Goal: Task Accomplishment & Management: Use online tool/utility

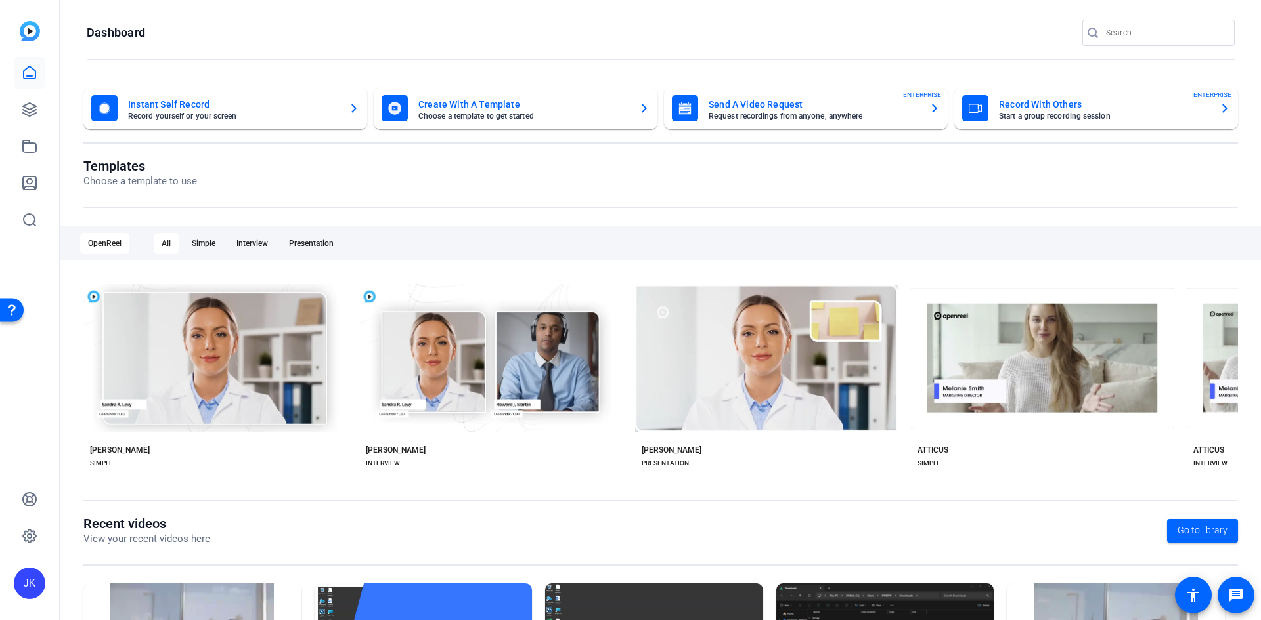
click at [628, 100] on mat-card-title "Record With Others" at bounding box center [1104, 105] width 210 height 16
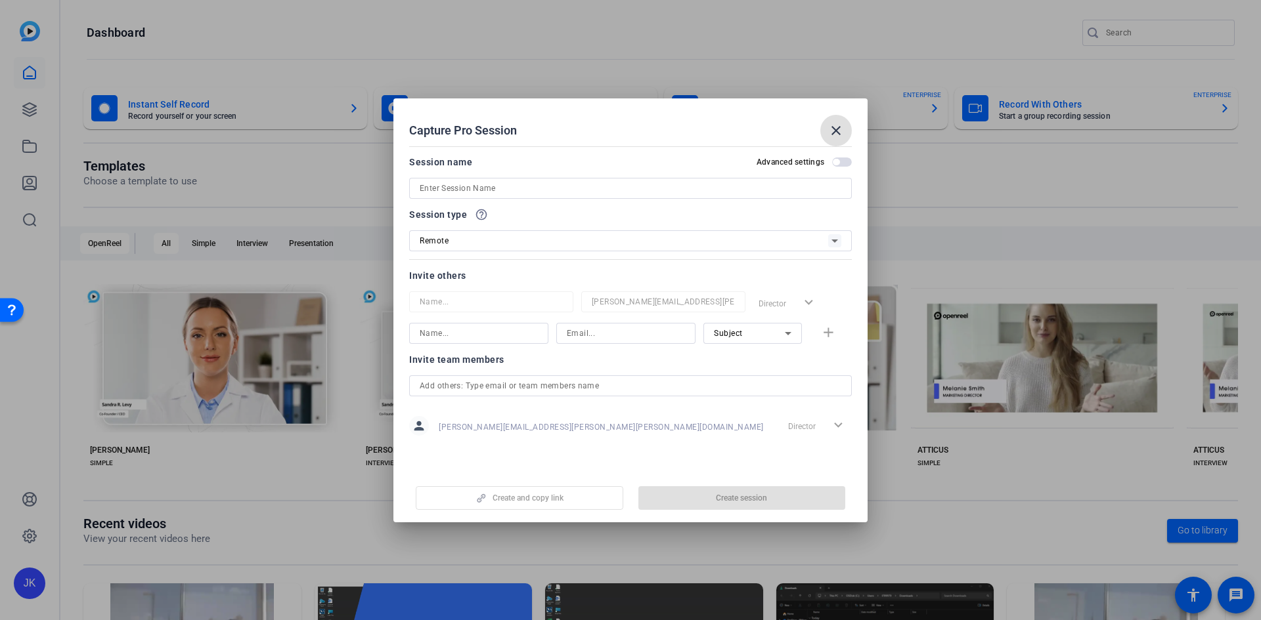
click at [628, 184] on input at bounding box center [630, 189] width 421 height 16
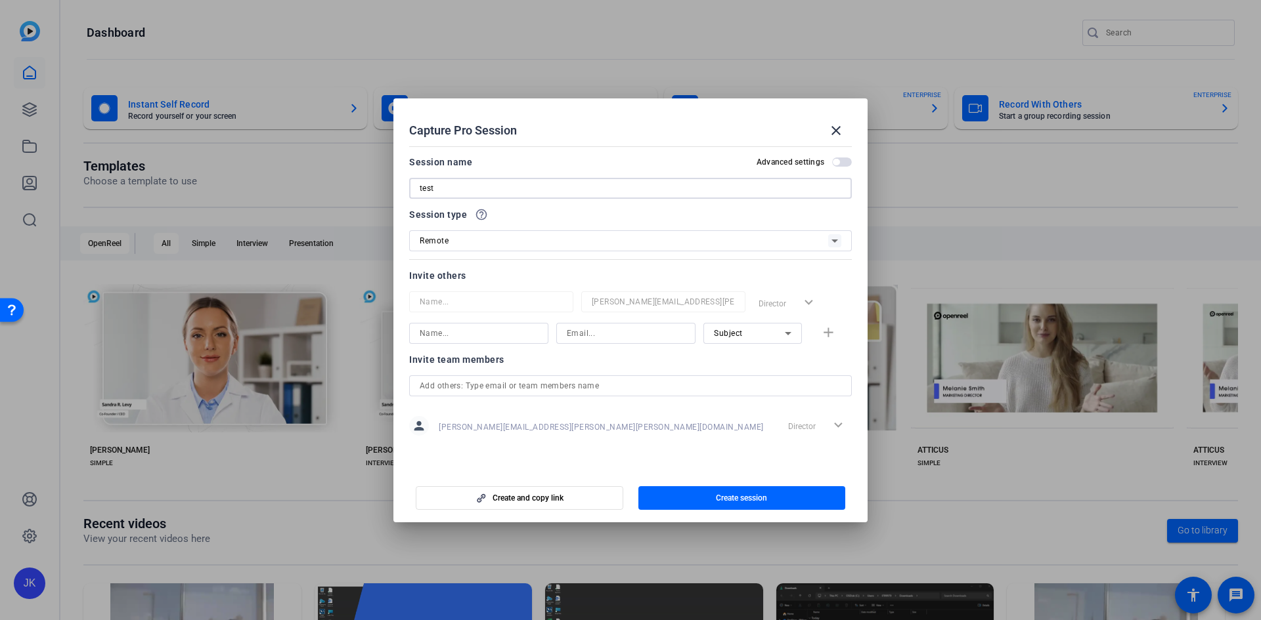
type input "test"
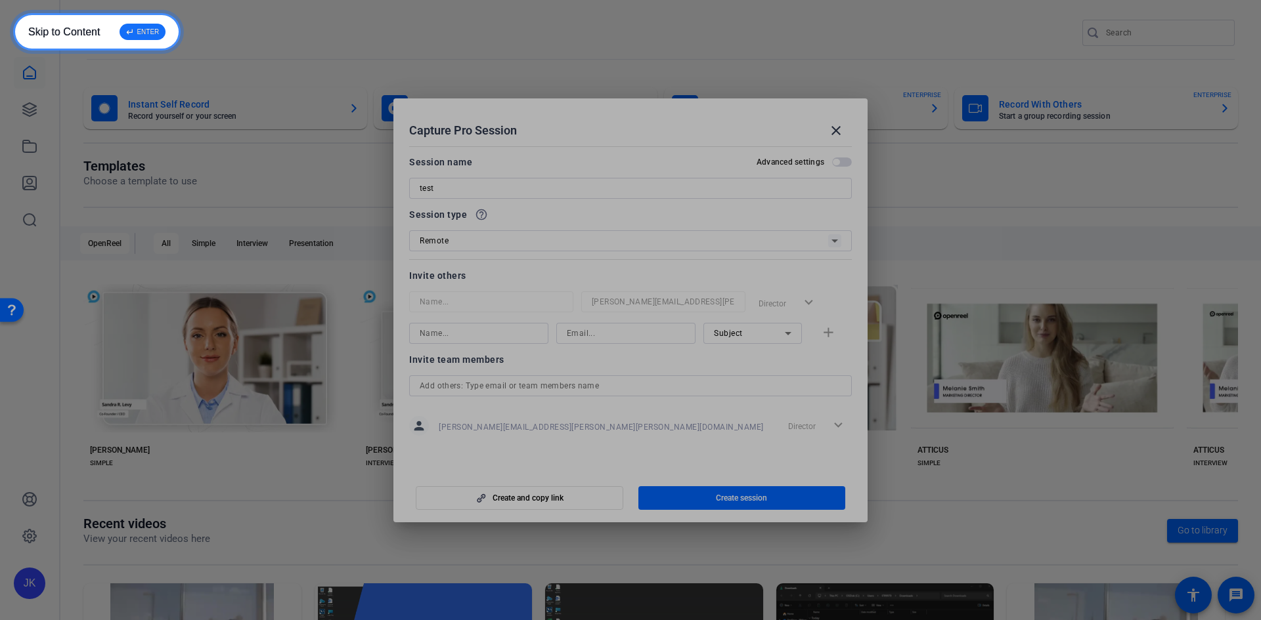
click at [139, 27] on div "↵ ENTER" at bounding box center [142, 32] width 46 height 16
click at [628, 363] on div "Invite team members" at bounding box center [630, 360] width 443 height 16
click at [628, 116] on h2 "Capture Pro Session close" at bounding box center [630, 119] width 474 height 43
click at [628, 112] on h2 "Capture Pro Session close" at bounding box center [630, 119] width 474 height 43
click at [137, 30] on div at bounding box center [630, 310] width 1261 height 620
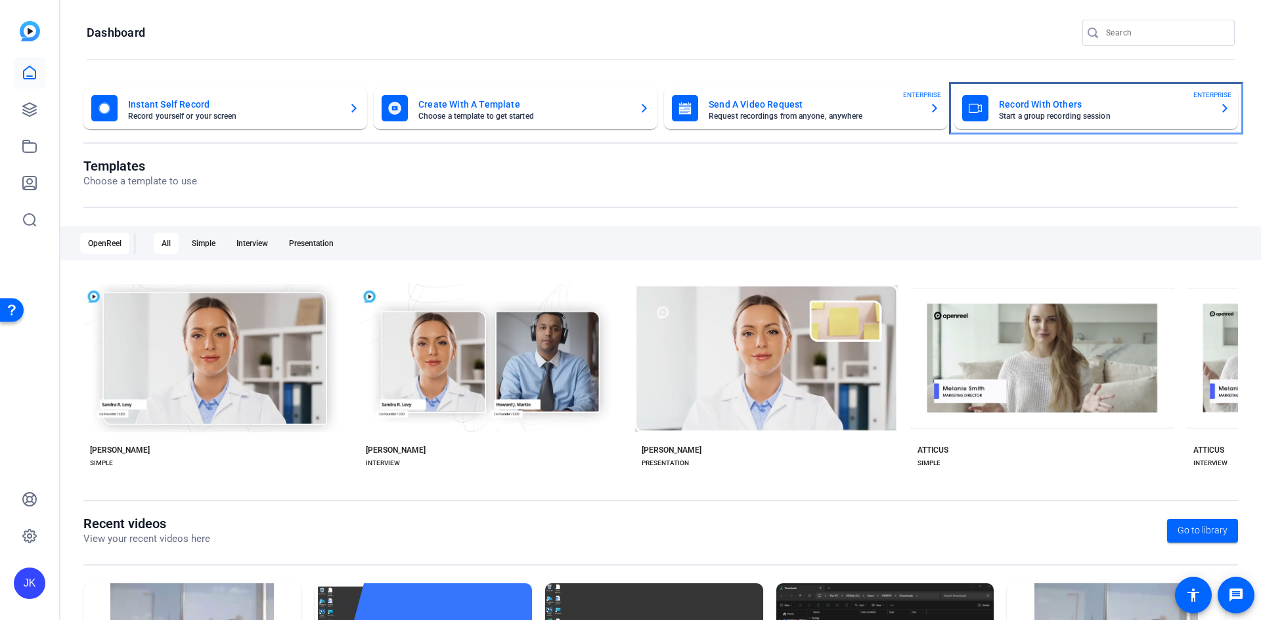
click at [628, 98] on mat-card-title "Record With Others" at bounding box center [1104, 105] width 210 height 16
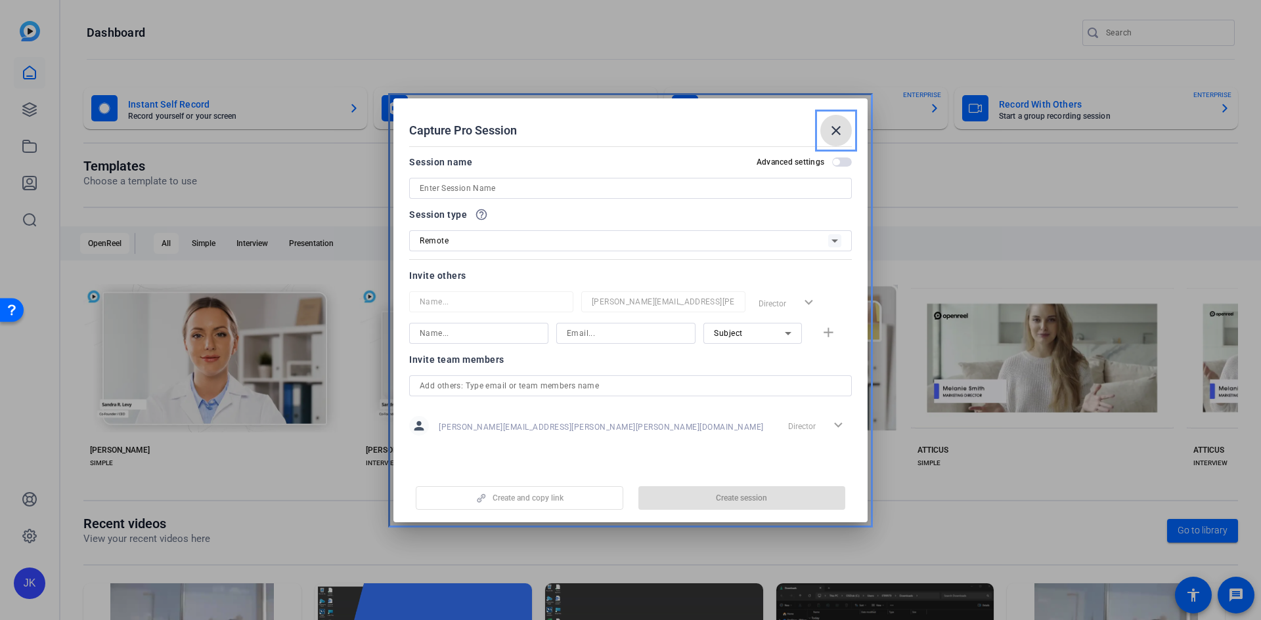
click at [454, 177] on div "Session name Advanced settings" at bounding box center [630, 176] width 443 height 45
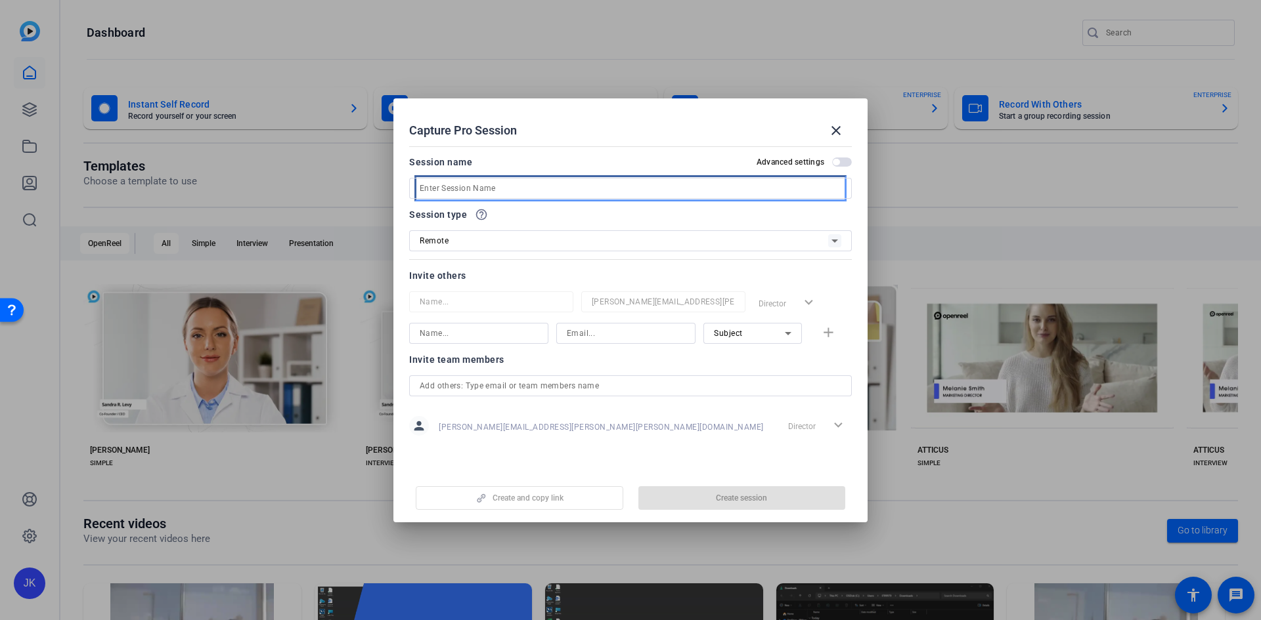
click at [462, 188] on input at bounding box center [630, 189] width 421 height 16
type input "Test"
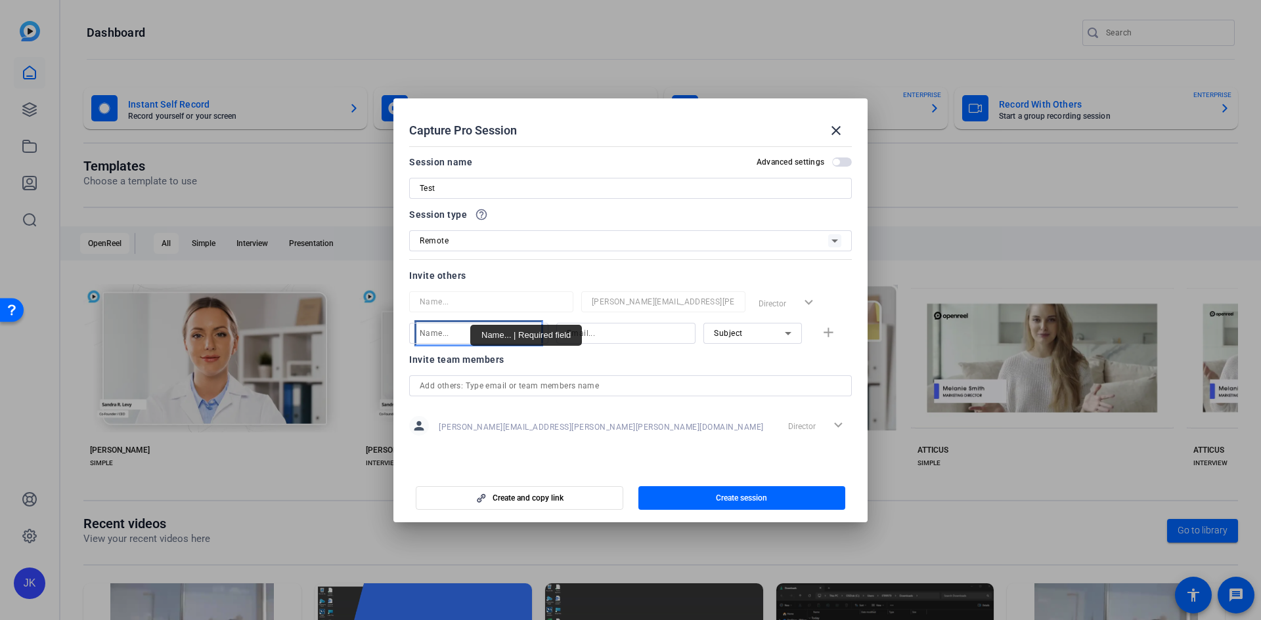
click at [473, 332] on input "Name..." at bounding box center [479, 334] width 118 height 16
type input "chris"
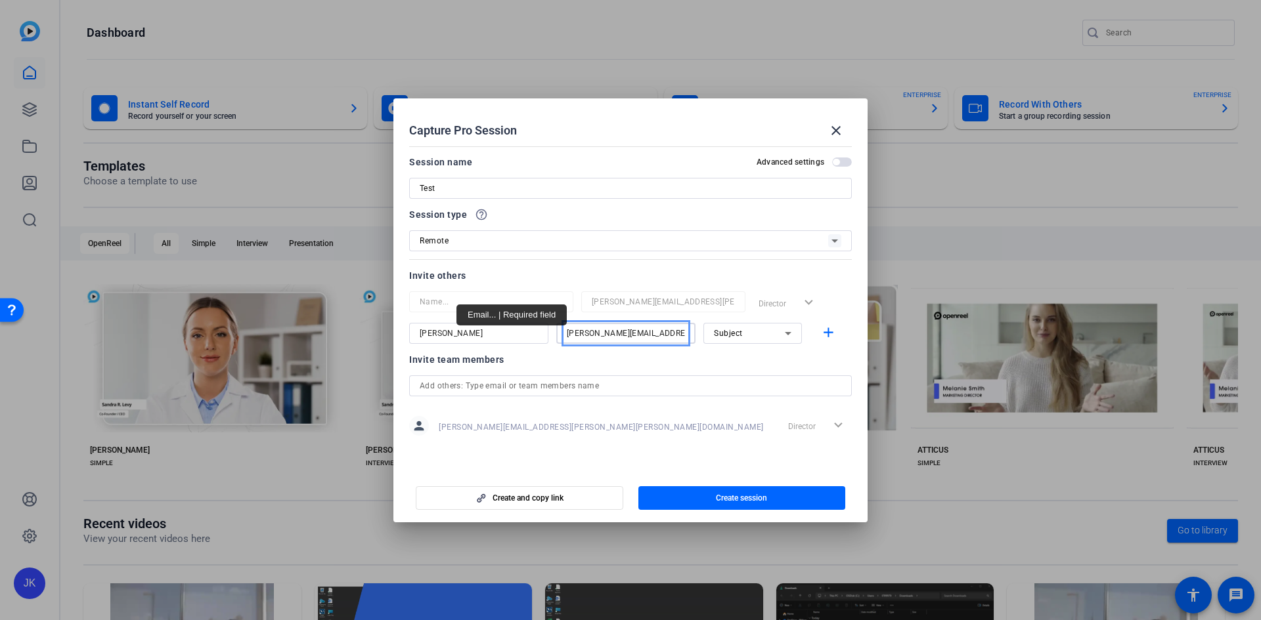
scroll to position [0, 3]
type input "chris.bohorquez@jpmorgan.com"
click at [628, 342] on div "Subject" at bounding box center [752, 333] width 77 height 21
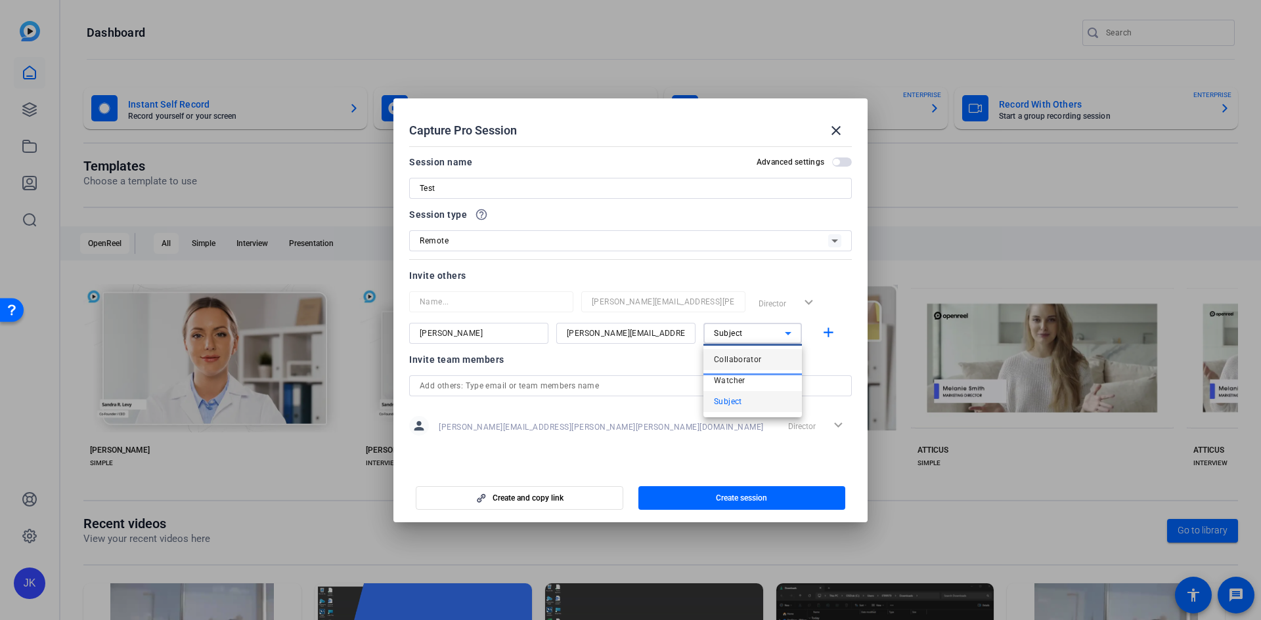
click at [628, 353] on span "Collaborator" at bounding box center [738, 360] width 48 height 16
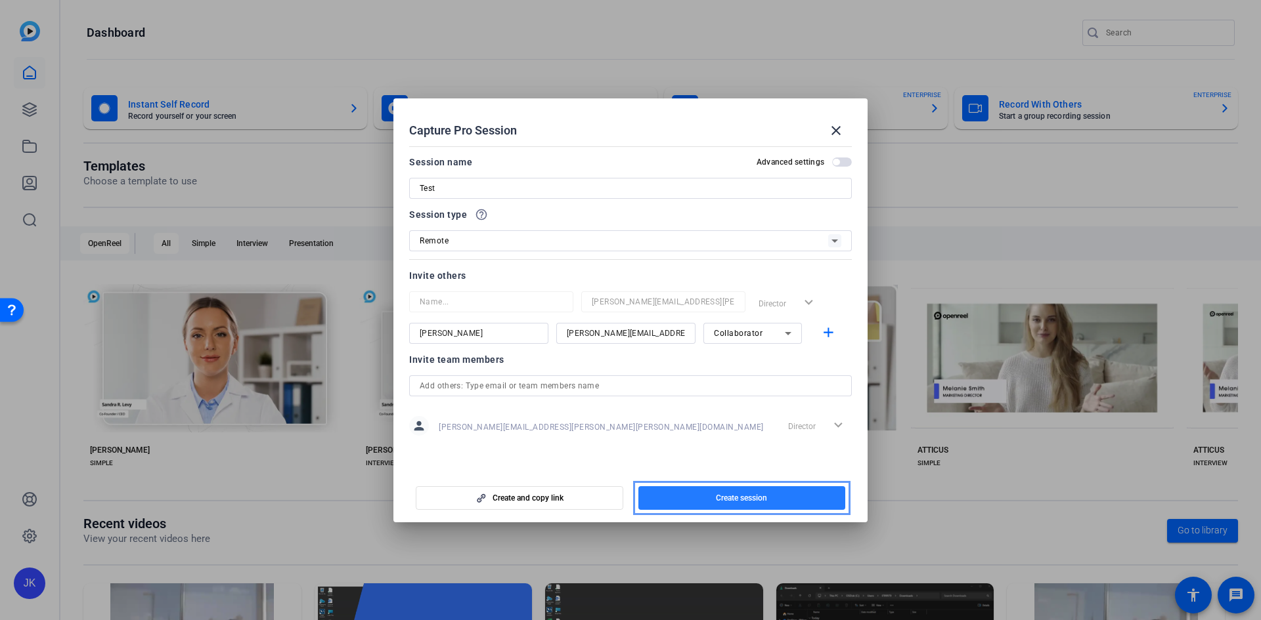
click at [628, 498] on span "Create session" at bounding box center [741, 498] width 51 height 11
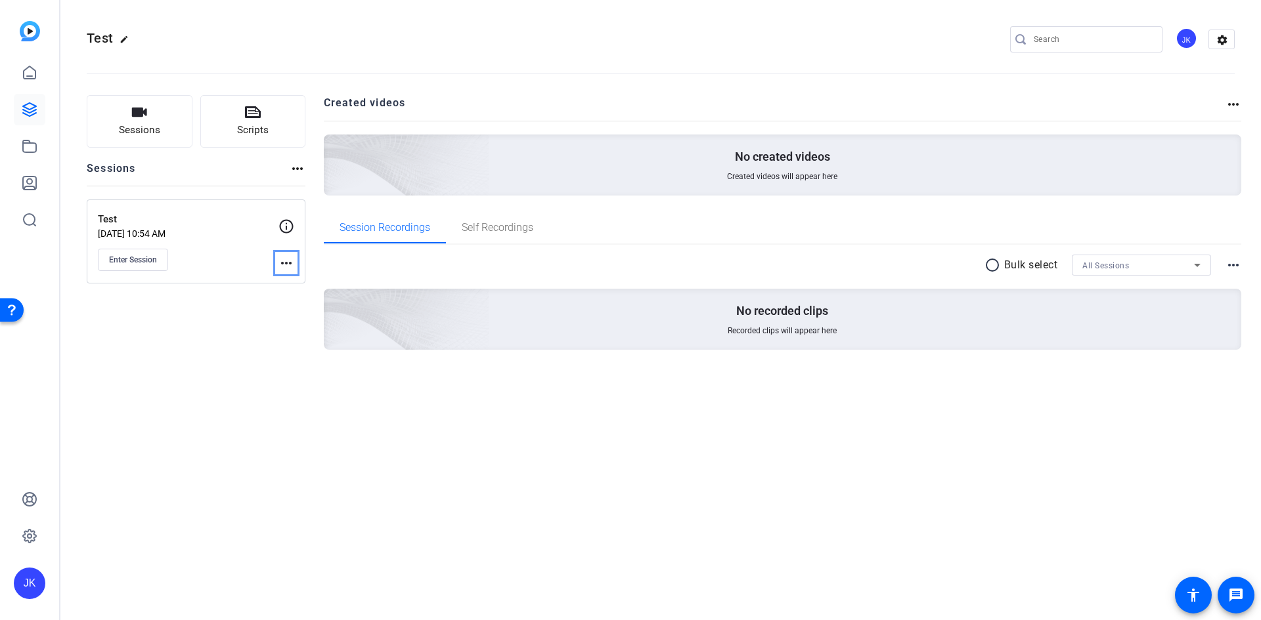
click at [282, 267] on mat-icon "more_horiz" at bounding box center [286, 263] width 16 height 16
click at [299, 284] on span "Edit Session" at bounding box center [319, 282] width 60 height 16
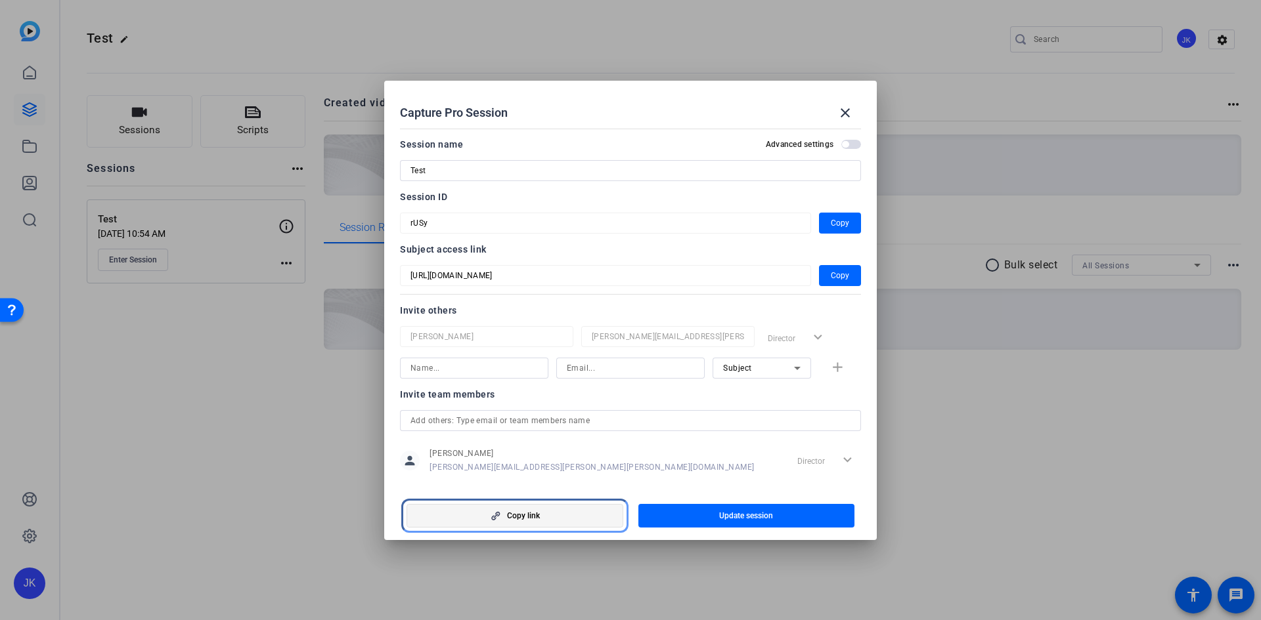
click at [511, 509] on span "button" at bounding box center [514, 516] width 215 height 32
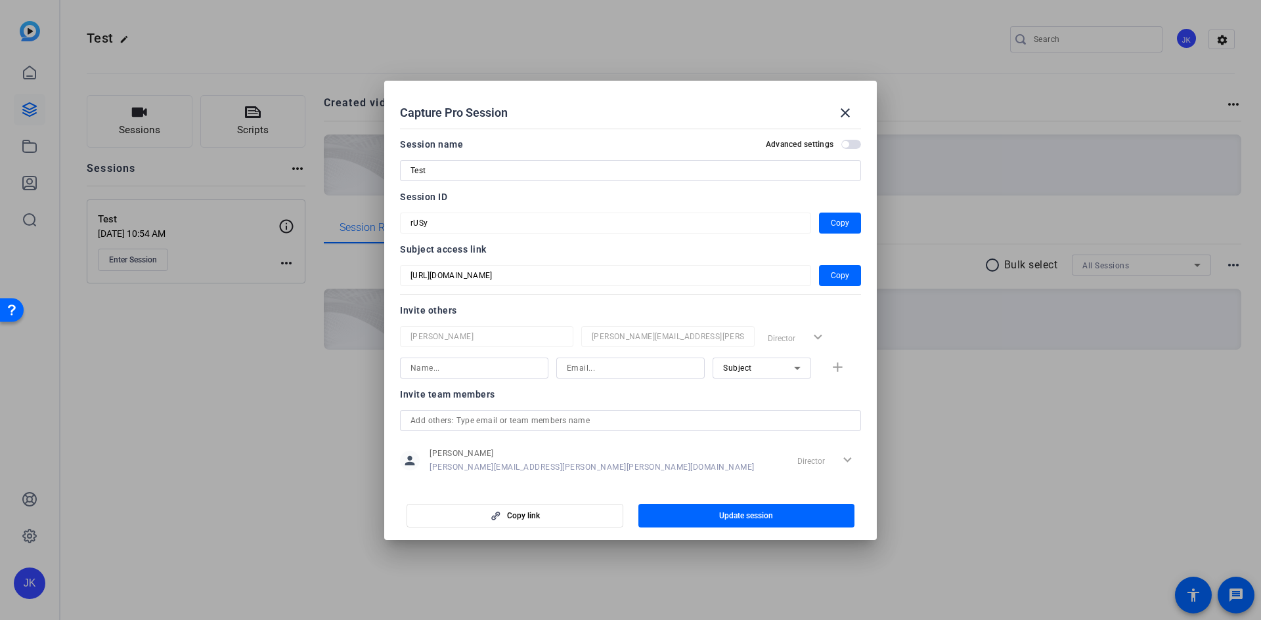
click at [154, 245] on div at bounding box center [630, 310] width 1261 height 620
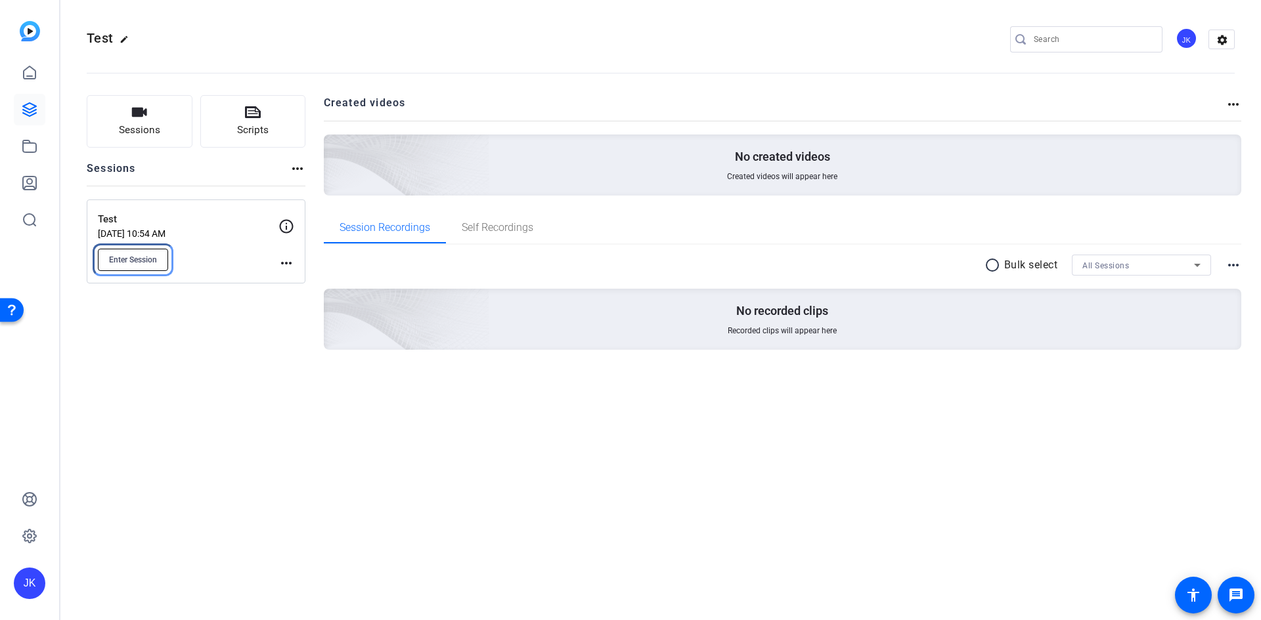
click at [152, 262] on span "Enter Session" at bounding box center [133, 260] width 48 height 11
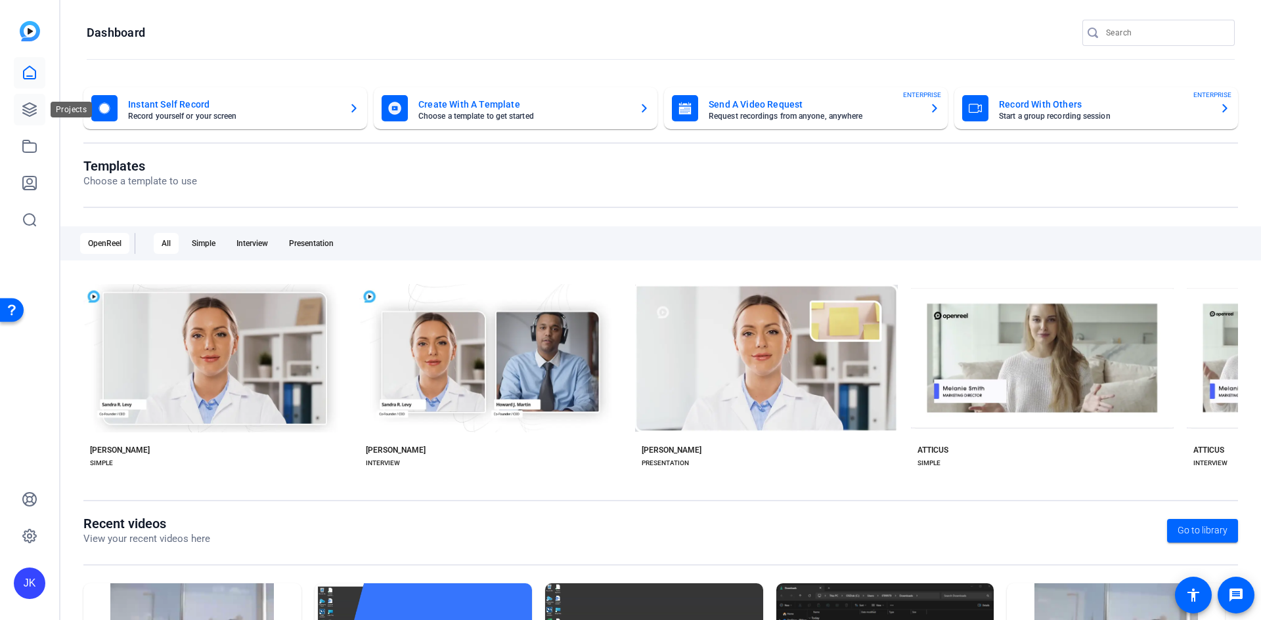
click at [34, 111] on icon at bounding box center [29, 109] width 13 height 13
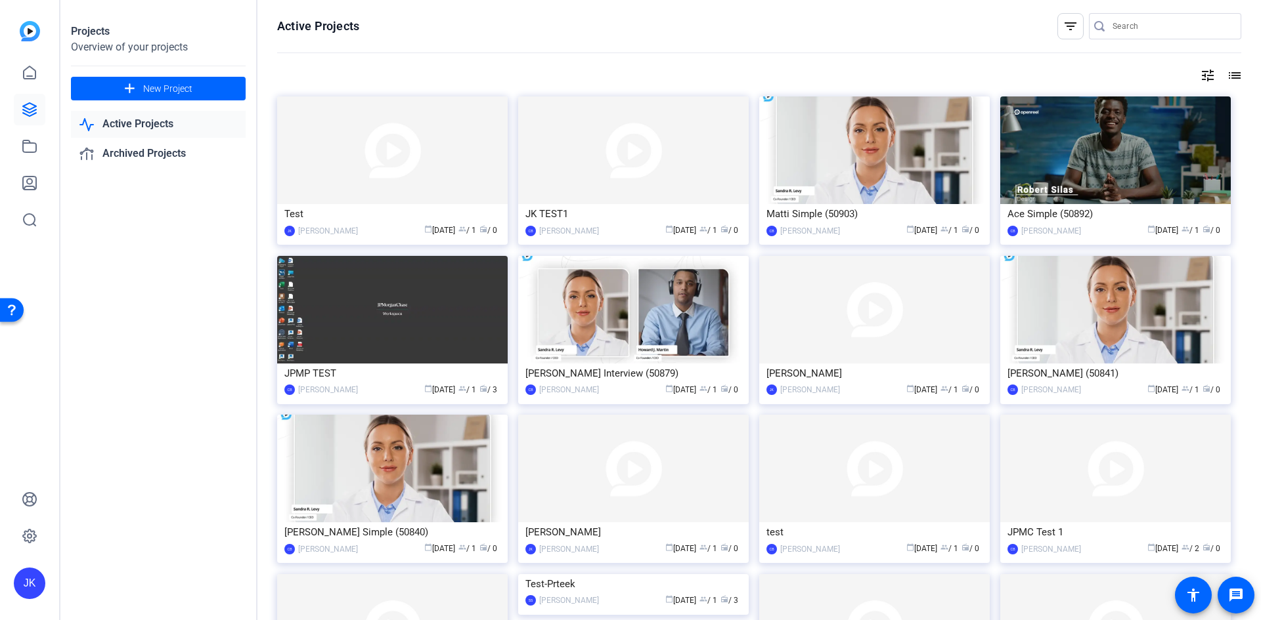
click at [150, 121] on link "Active Projects" at bounding box center [158, 124] width 175 height 27
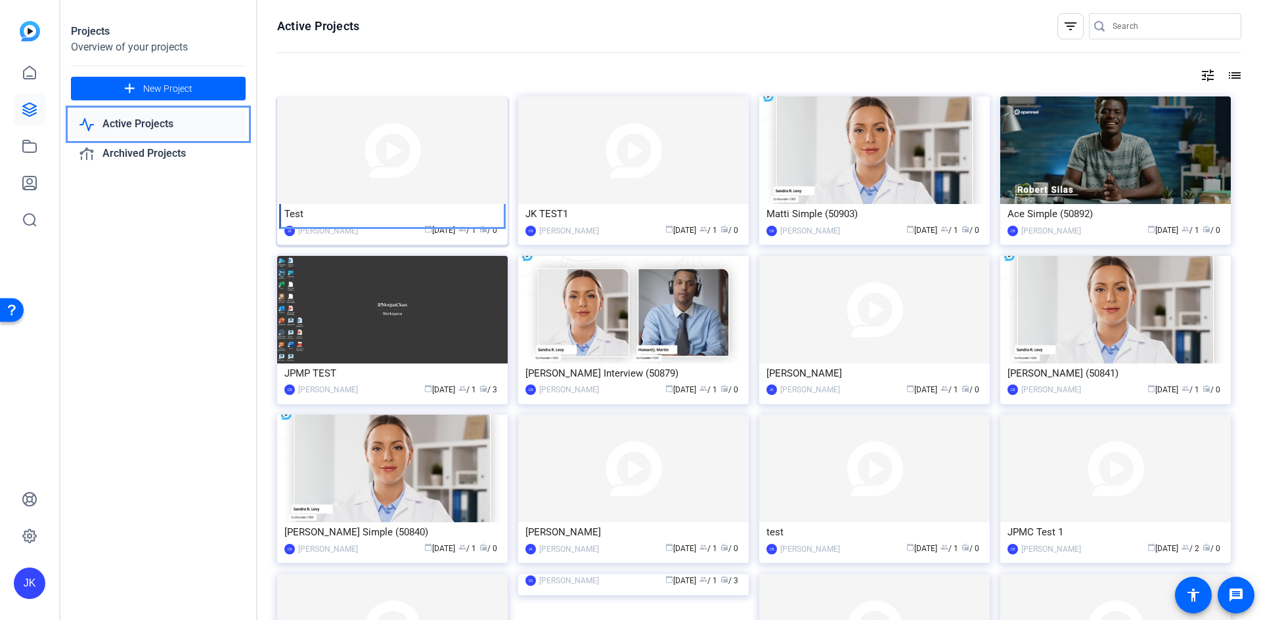
click at [388, 213] on div "Test" at bounding box center [392, 214] width 216 height 20
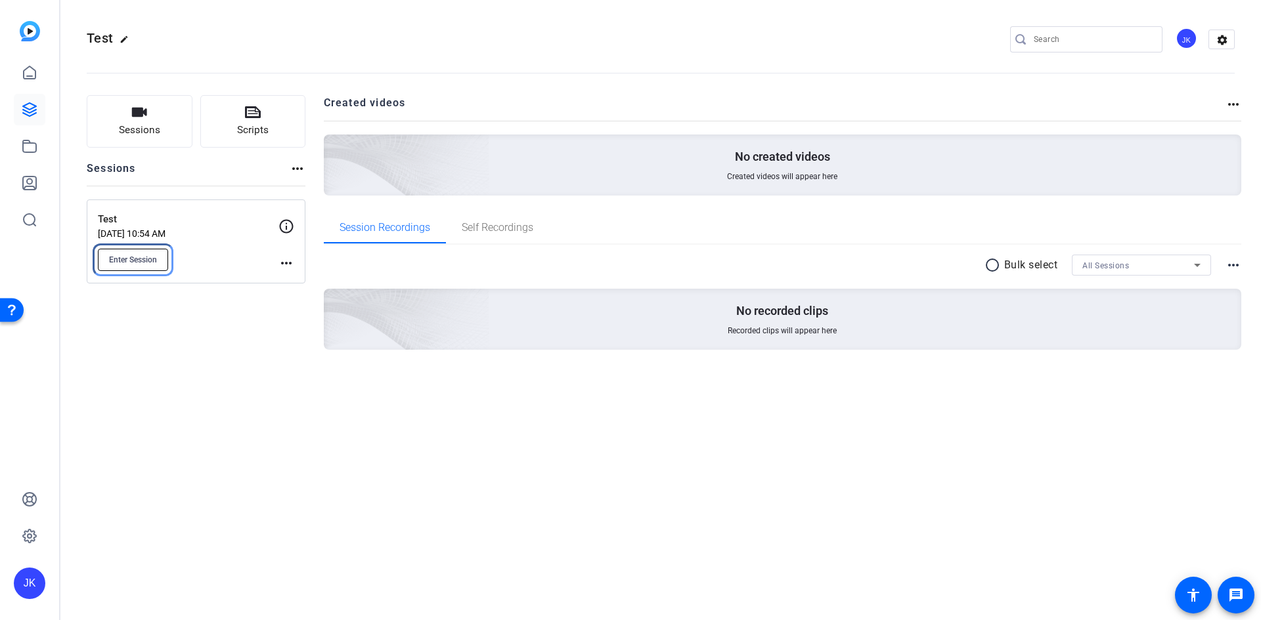
click at [121, 257] on span "Enter Session" at bounding box center [133, 260] width 48 height 11
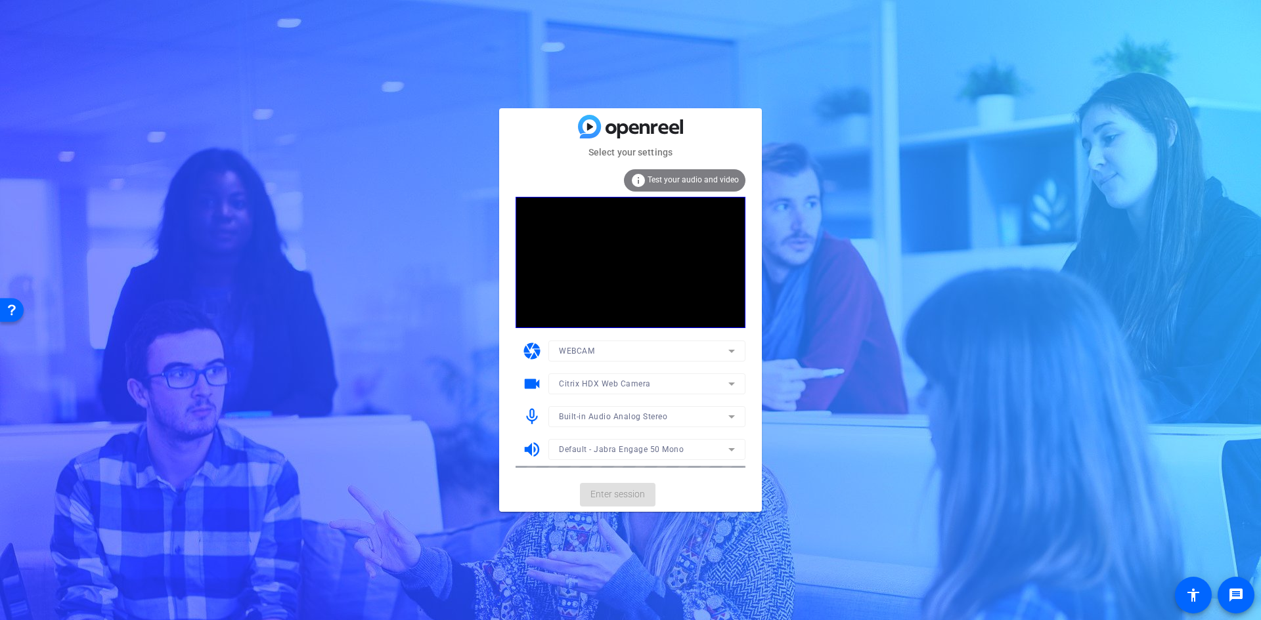
click at [635, 490] on mat-card-actions "Enter session" at bounding box center [630, 495] width 263 height 34
click at [622, 497] on span "Enter session" at bounding box center [617, 495] width 54 height 14
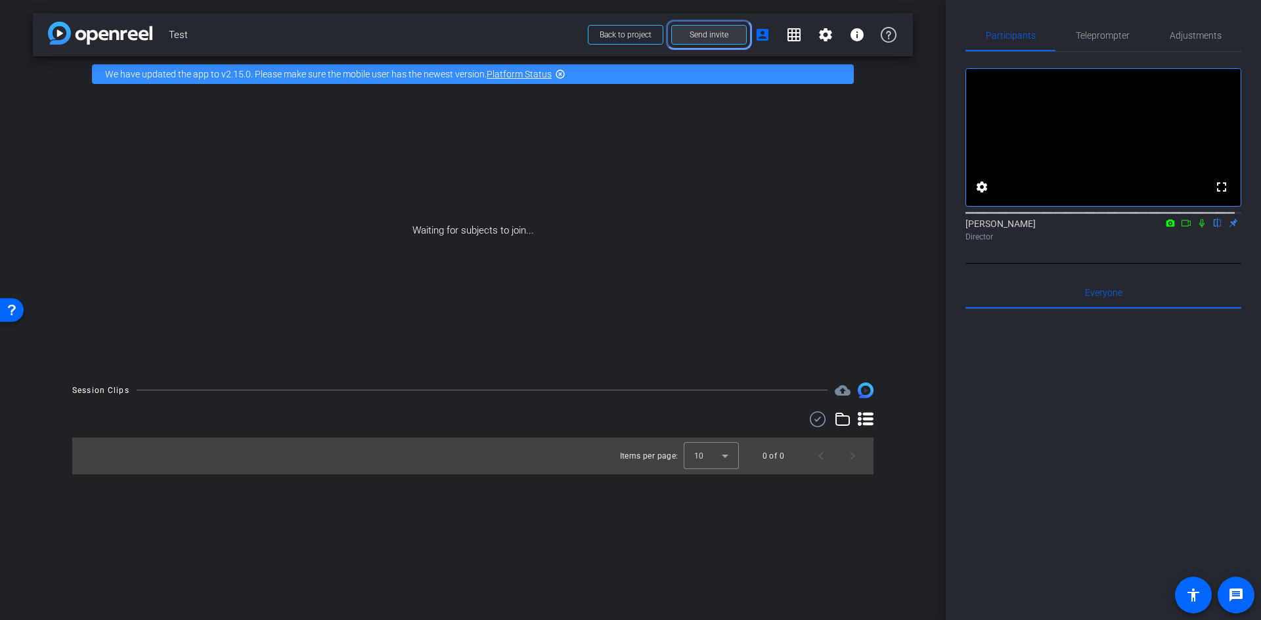
click at [724, 23] on span at bounding box center [709, 35] width 74 height 32
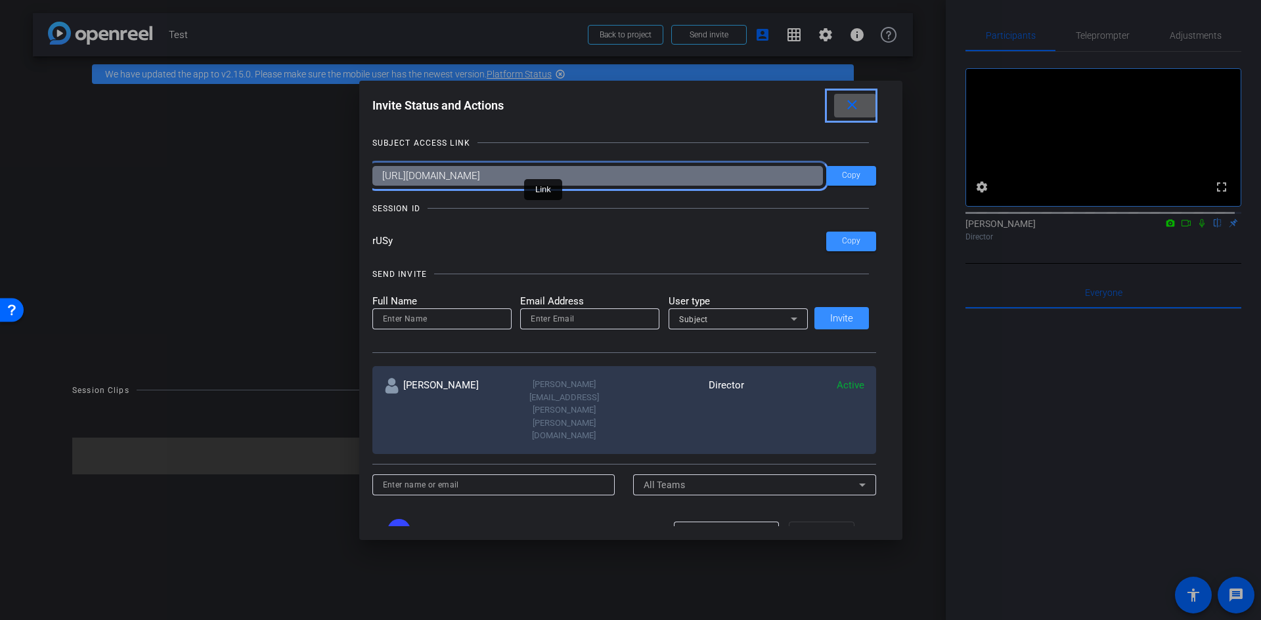
click at [524, 179] on input "https://capture.openreel.com/subject/MODE_OTP?otp=rUSy" at bounding box center [597, 176] width 450 height 20
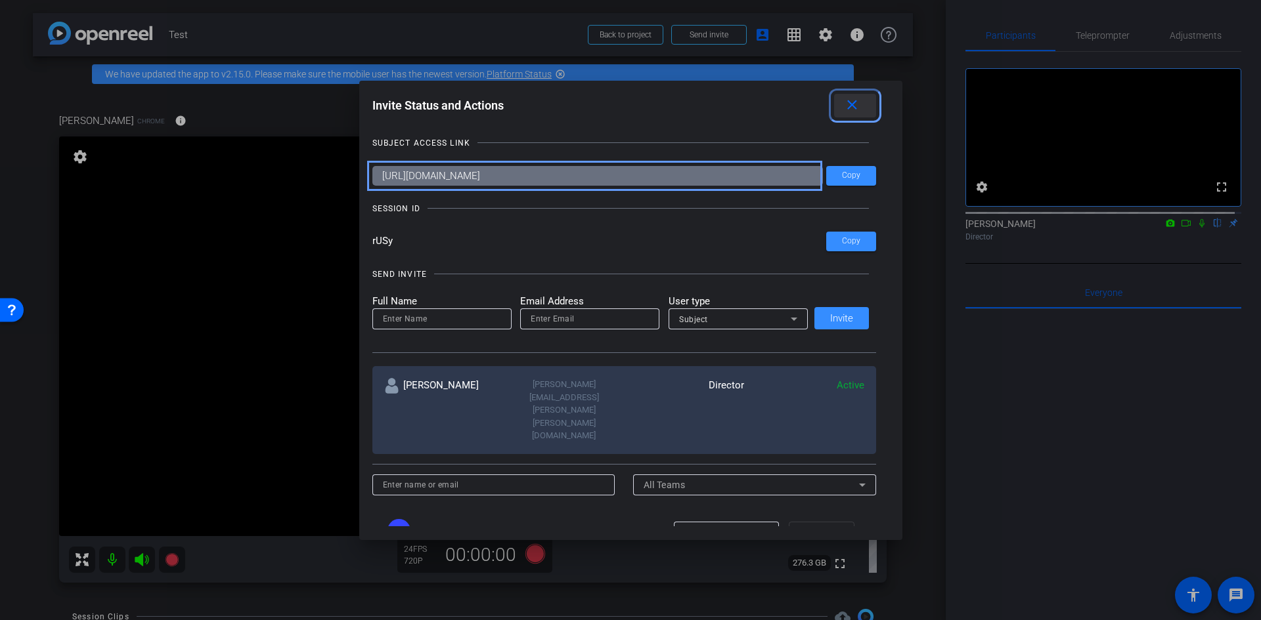
click at [846, 112] on mat-icon "close" at bounding box center [852, 105] width 16 height 16
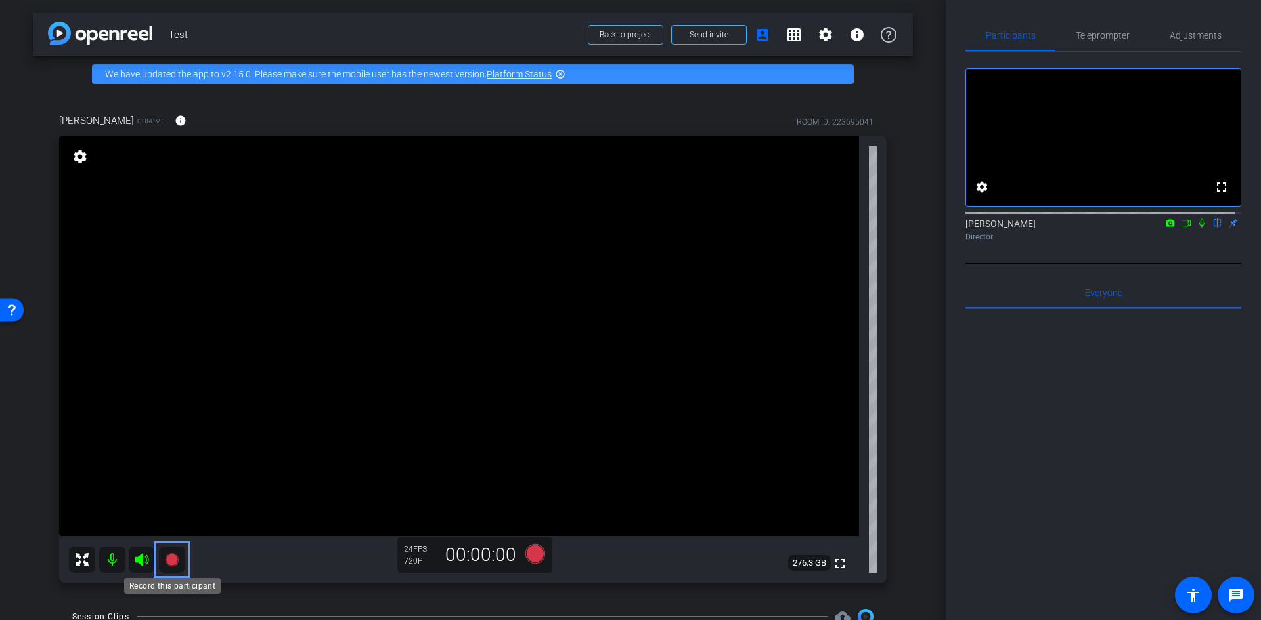
click at [168, 557] on icon at bounding box center [171, 559] width 13 height 13
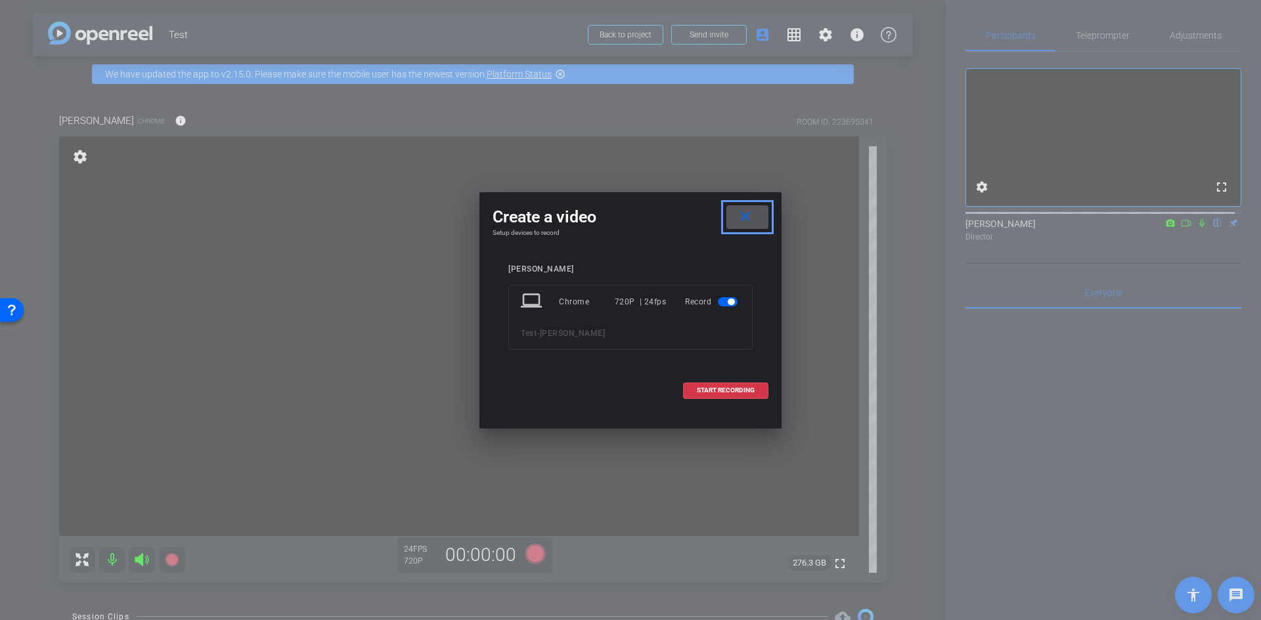
click at [643, 303] on div "720P | 24fps" at bounding box center [641, 302] width 52 height 24
click at [725, 303] on span "button" at bounding box center [728, 301] width 20 height 9
click at [722, 305] on span "button" at bounding box center [721, 302] width 7 height 7
click at [723, 393] on span "START RECORDING" at bounding box center [726, 390] width 58 height 7
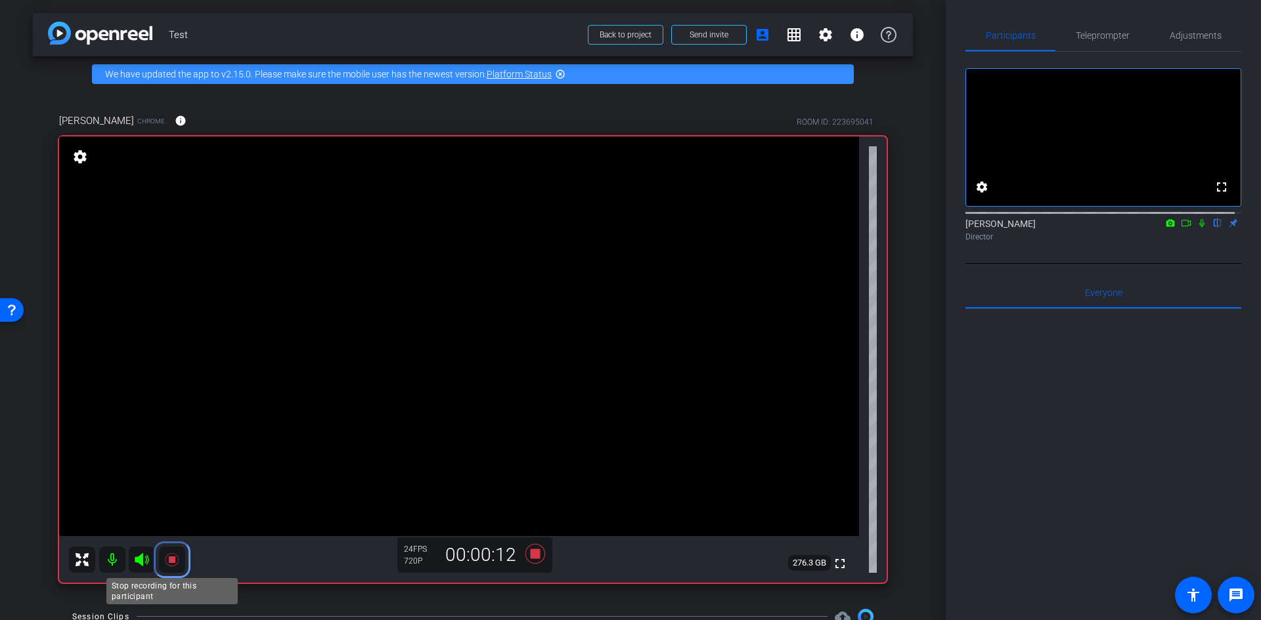
click at [167, 558] on icon at bounding box center [172, 560] width 16 height 16
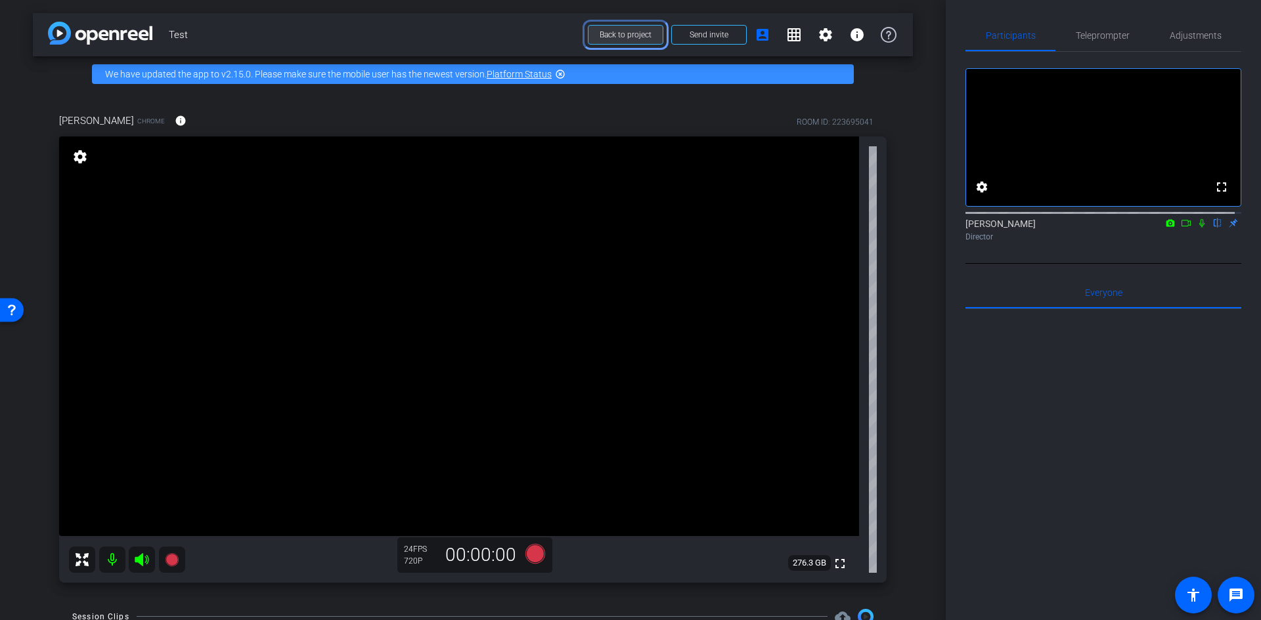
click at [634, 39] on span at bounding box center [625, 35] width 74 height 32
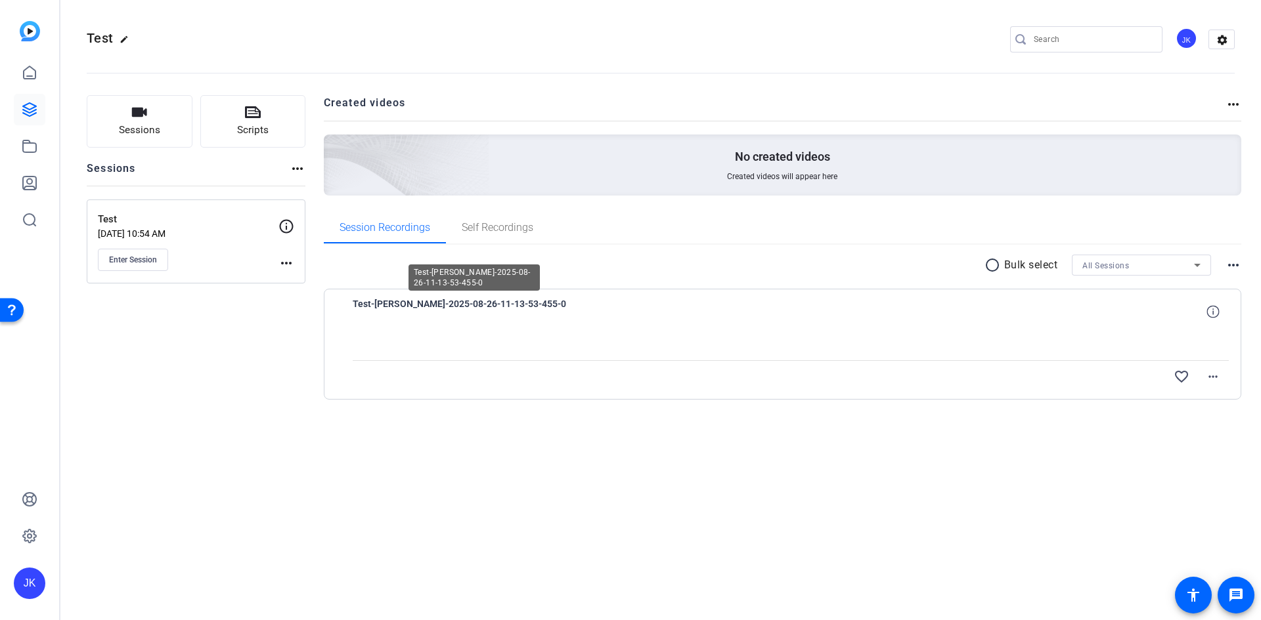
click at [469, 303] on span "Test-[PERSON_NAME]-2025-08-26-11-13-53-455-0" at bounding box center [474, 312] width 243 height 32
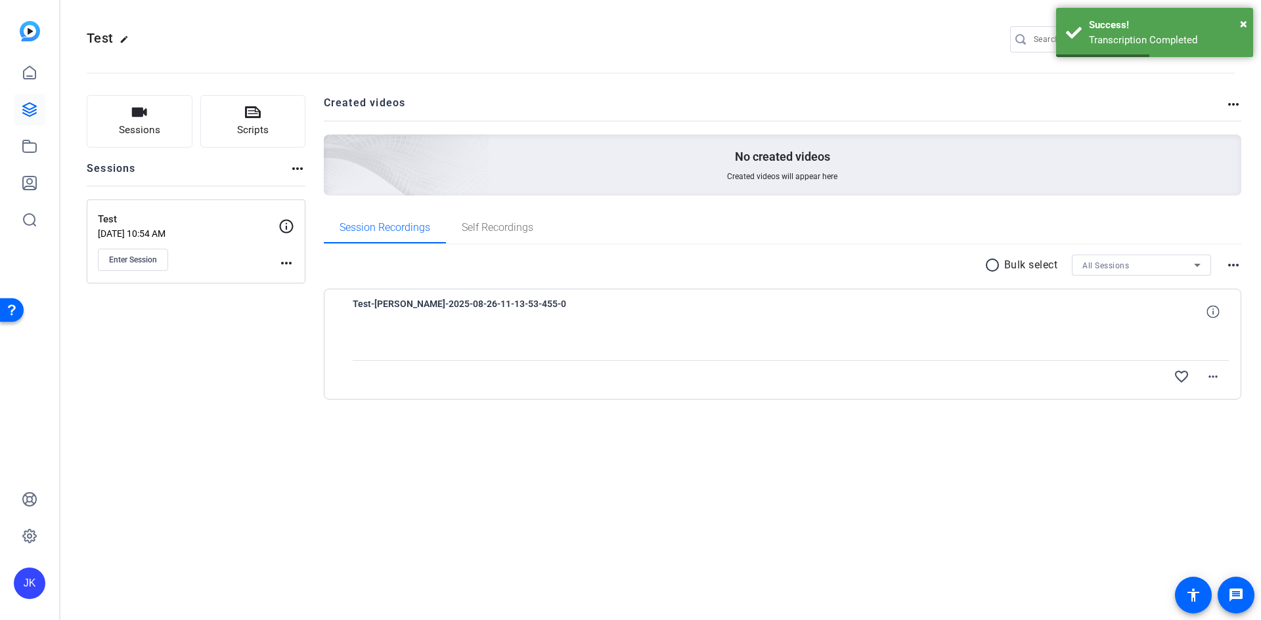
click at [423, 308] on span "Test-[PERSON_NAME]-2025-08-26-11-13-53-455-0" at bounding box center [474, 312] width 243 height 32
click at [215, 239] on div "Test Aug 26, 2025 @ 10:54 AM Enter Session" at bounding box center [188, 241] width 181 height 59
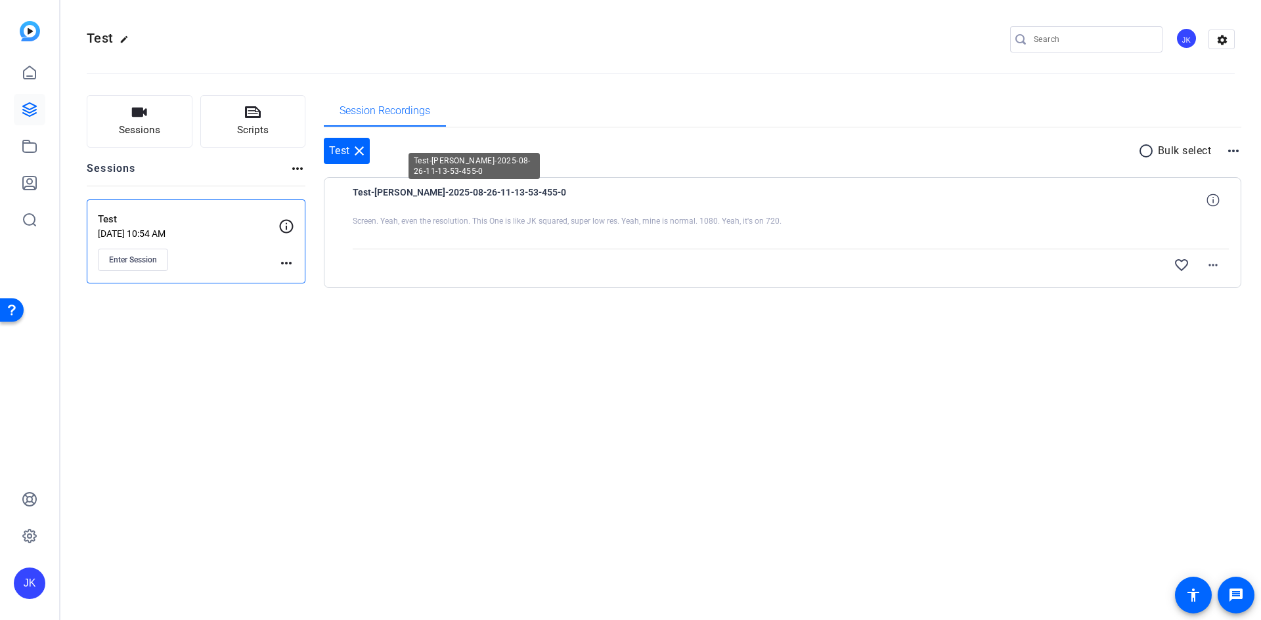
click at [481, 205] on span "Test-[PERSON_NAME]-2025-08-26-11-13-53-455-0" at bounding box center [474, 200] width 243 height 32
click at [1224, 267] on span at bounding box center [1213, 265] width 32 height 32
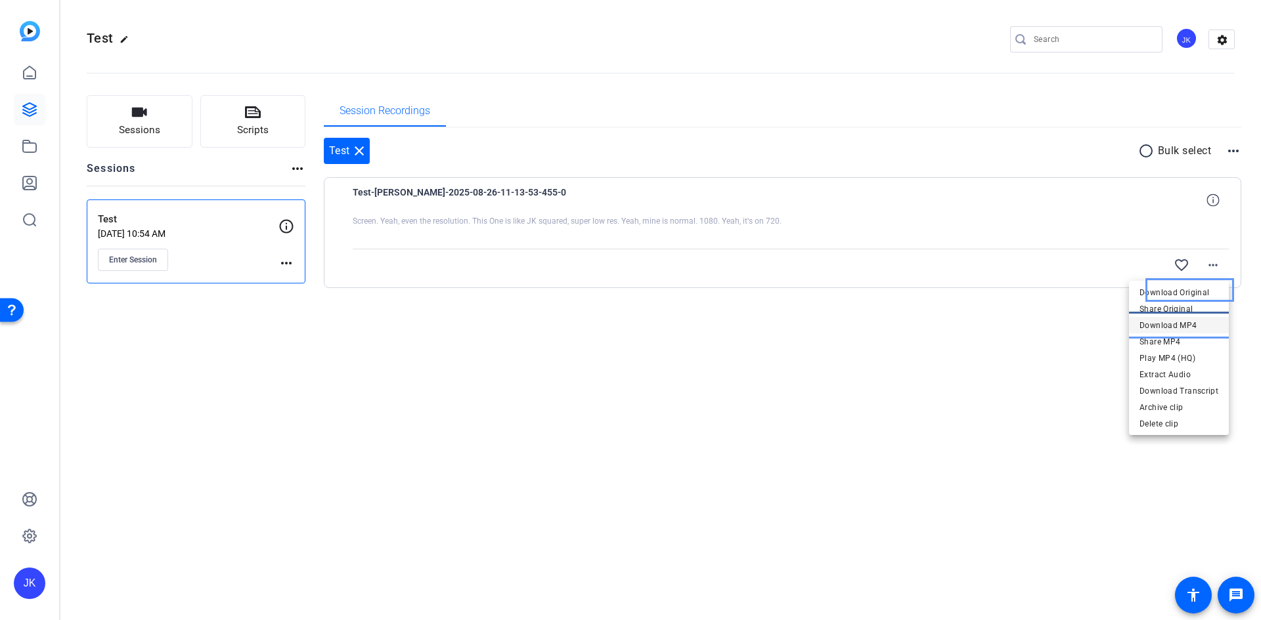
click at [1180, 326] on span "Download MP4" at bounding box center [1178, 326] width 79 height 16
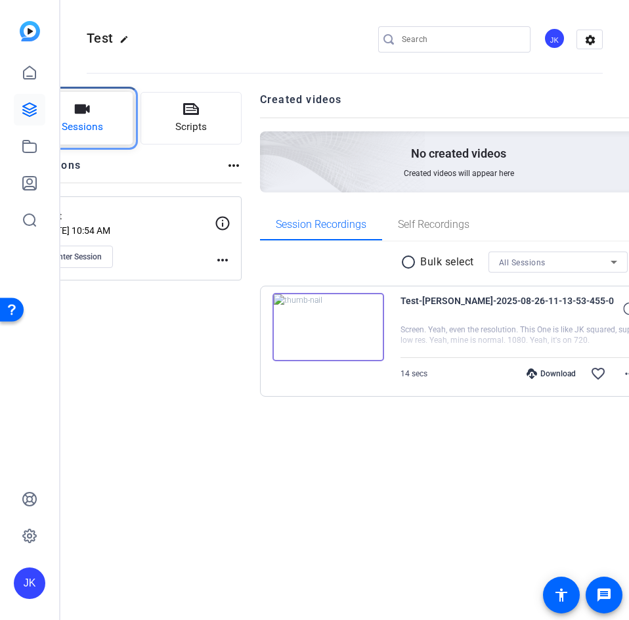
click at [133, 112] on button "Sessions" at bounding box center [82, 118] width 101 height 53
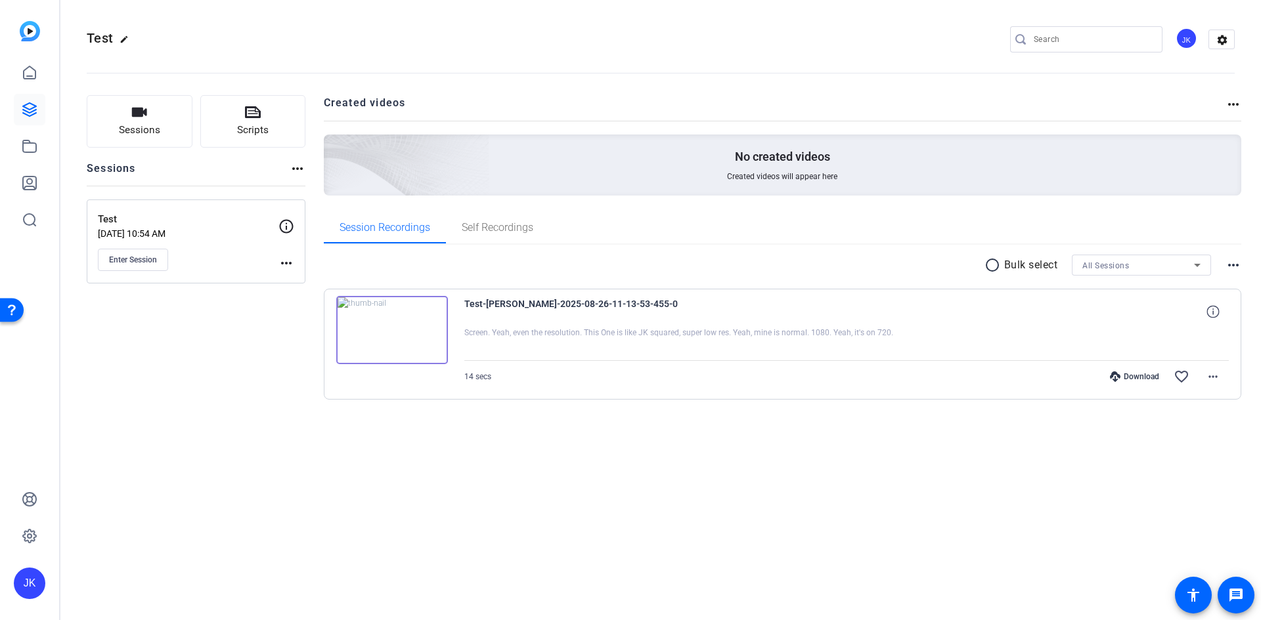
click at [1106, 260] on div "All Sessions" at bounding box center [1138, 265] width 112 height 16
click at [32, 119] on div at bounding box center [630, 310] width 1261 height 620
click at [34, 76] on icon at bounding box center [30, 73] width 16 height 16
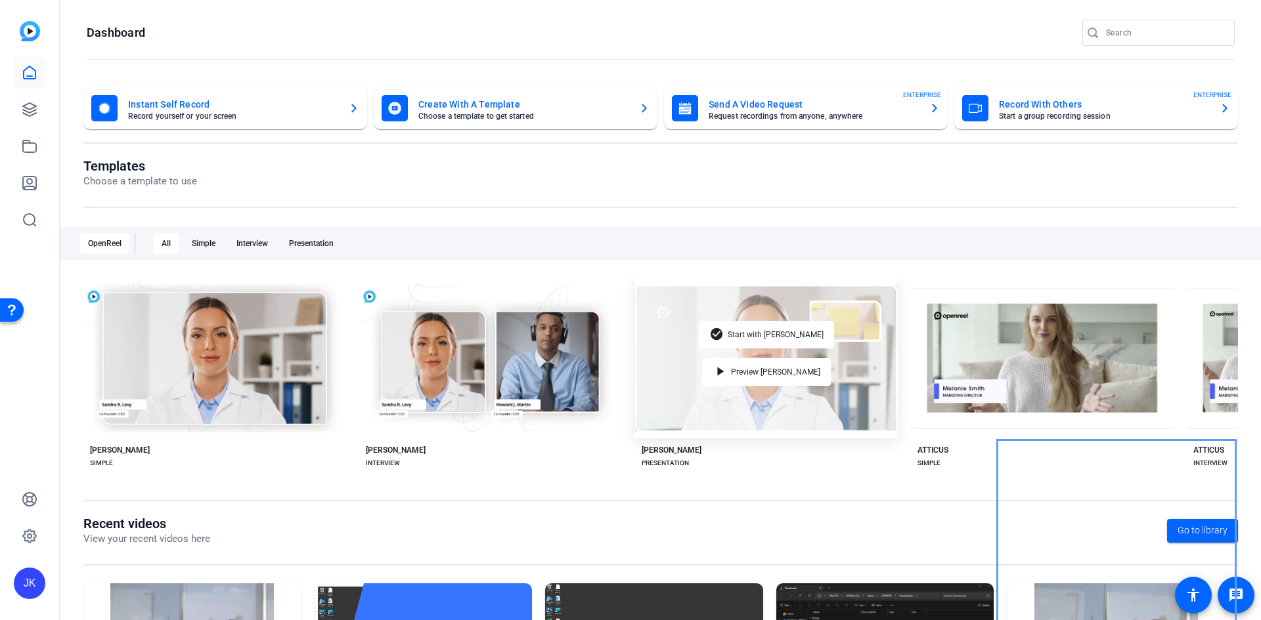
scroll to position [139, 0]
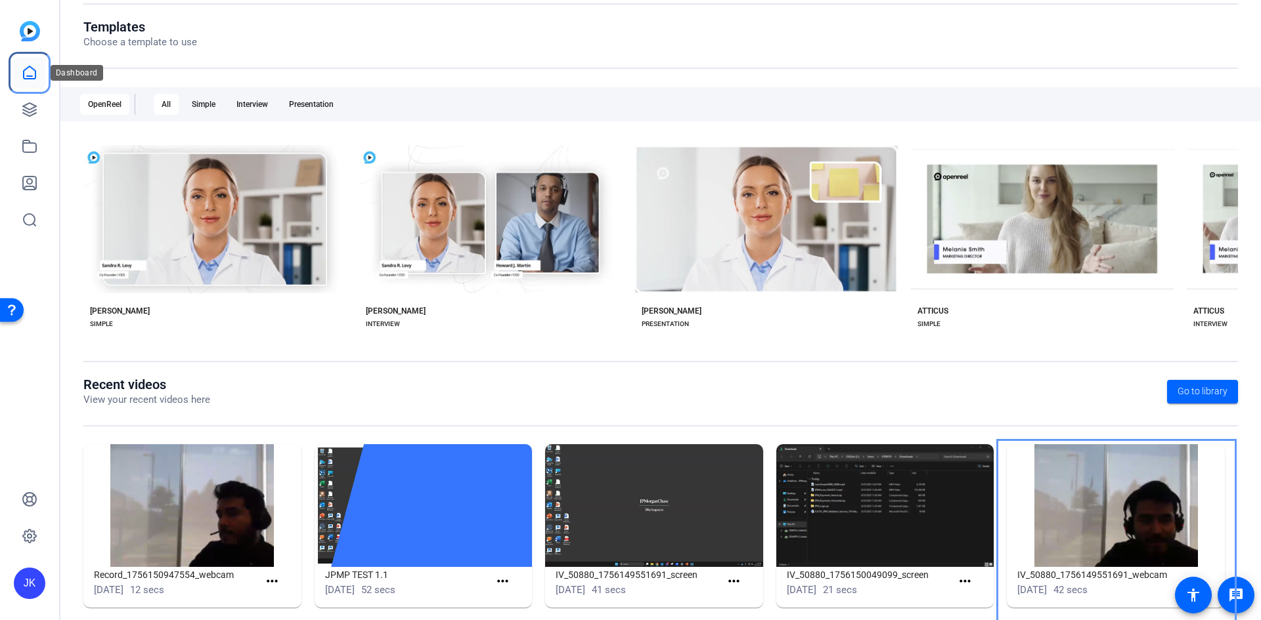
click at [32, 72] on icon at bounding box center [30, 73] width 16 height 16
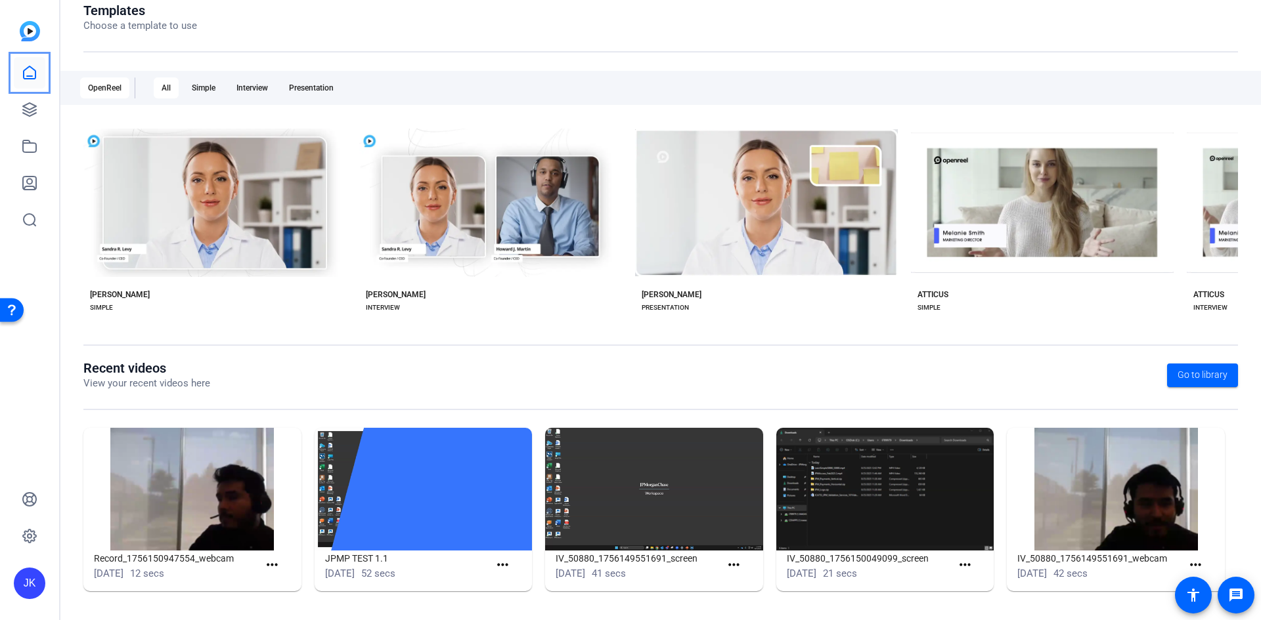
scroll to position [0, 0]
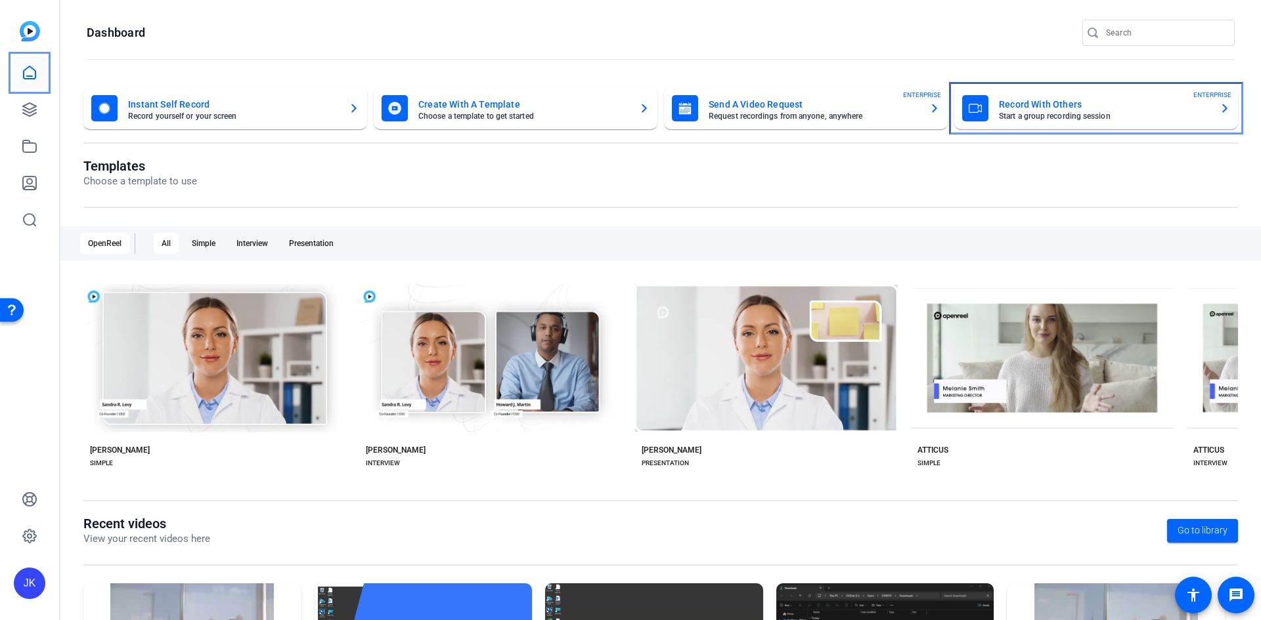
click at [1029, 108] on mat-card-title "Record With Others" at bounding box center [1104, 105] width 210 height 16
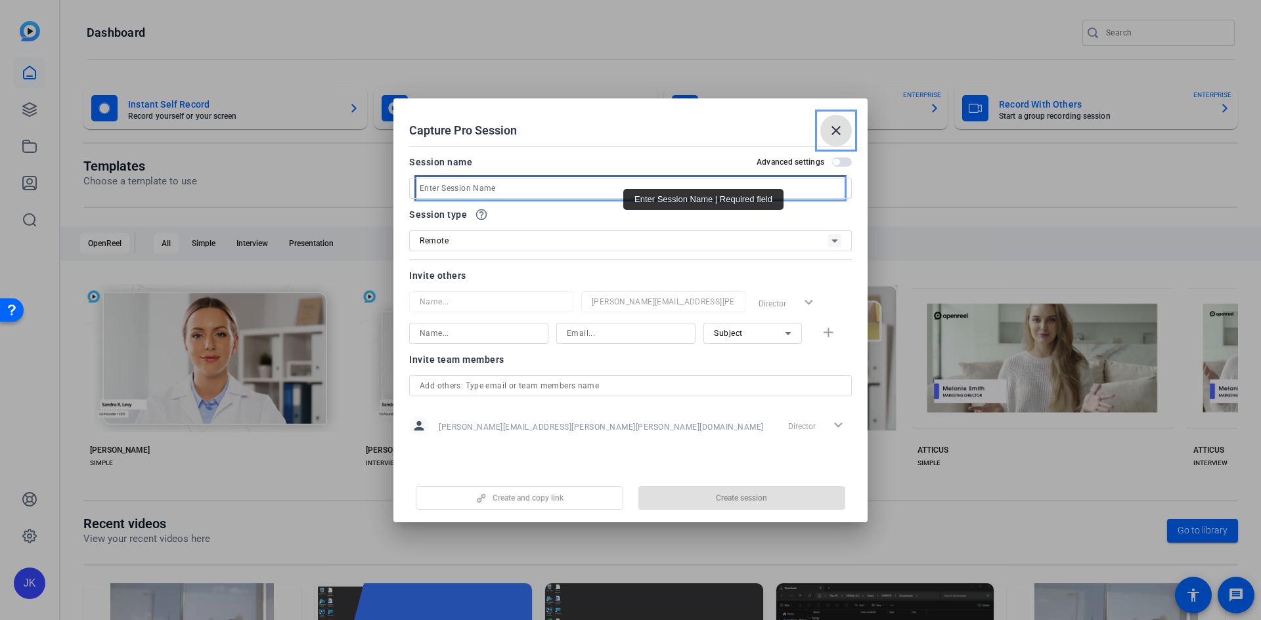
click at [519, 196] on input "Enter Session Name" at bounding box center [630, 189] width 421 height 16
click at [523, 187] on input "Enter Session Name" at bounding box center [630, 189] width 421 height 16
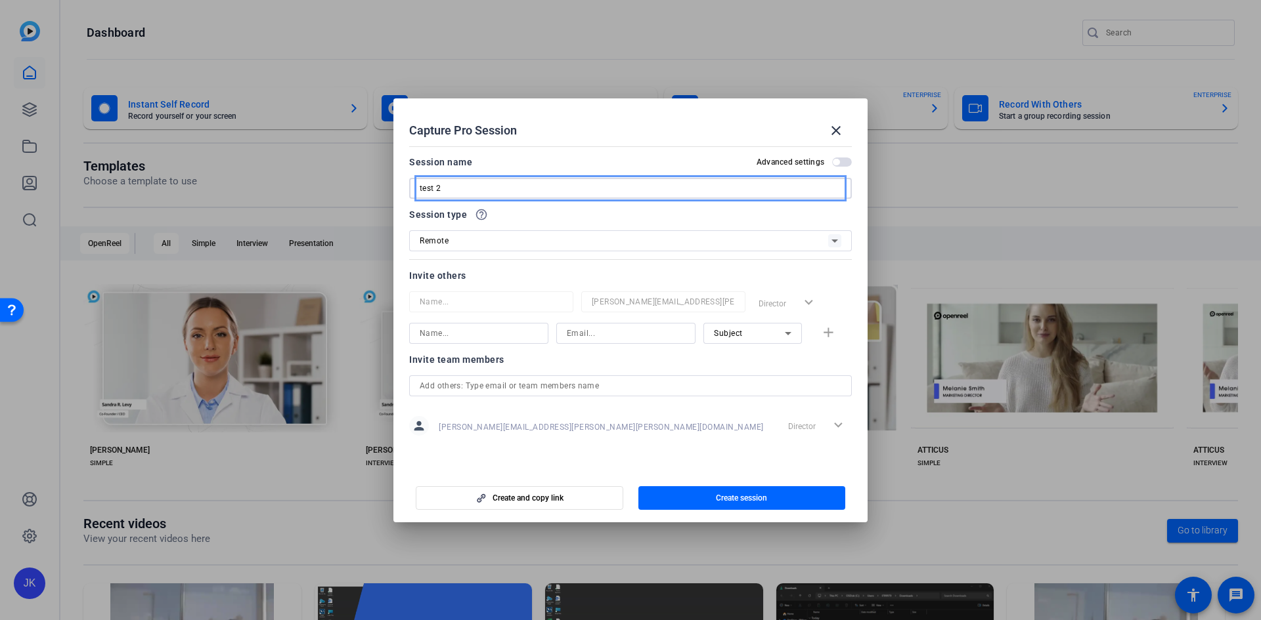
type input "test 2"
click at [500, 339] on input "Name..." at bounding box center [479, 334] width 118 height 16
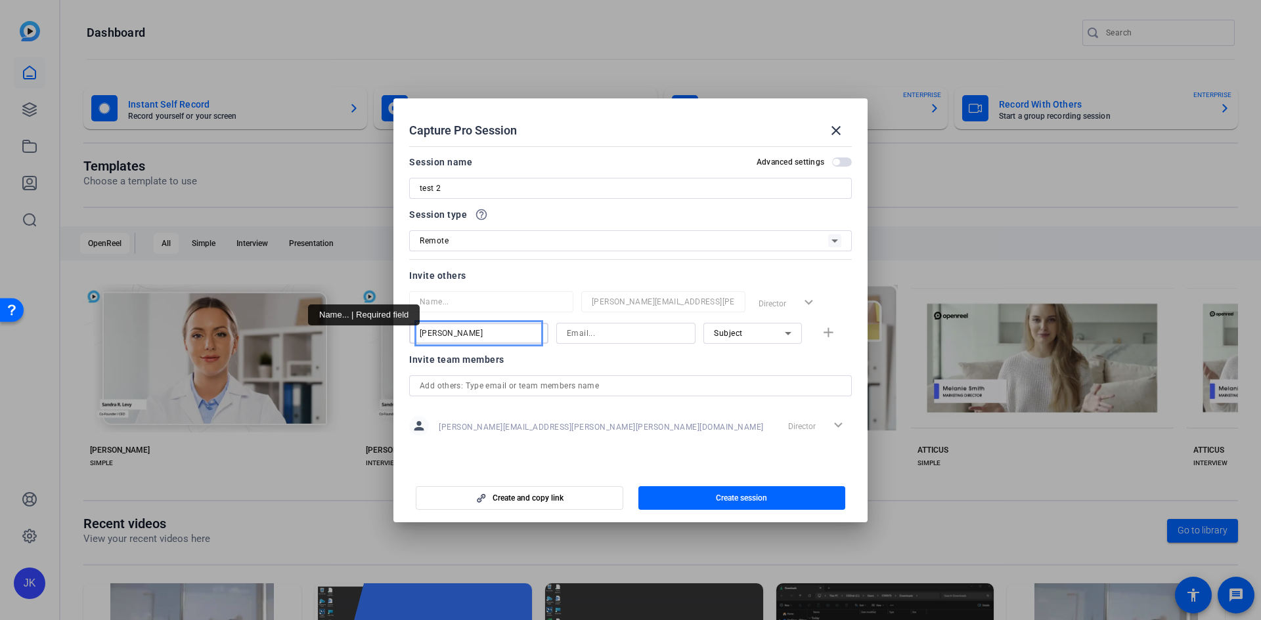
type input "chris"
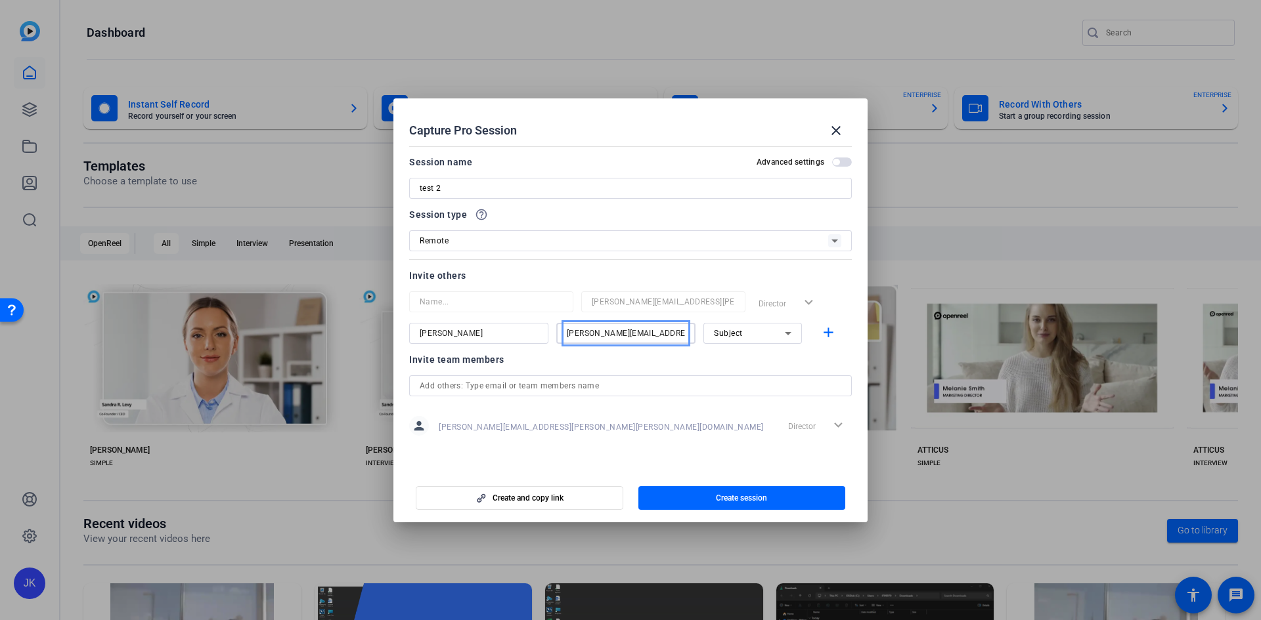
type input "chris.apaliski@jpmorgan.com"
click at [783, 327] on icon at bounding box center [788, 334] width 16 height 16
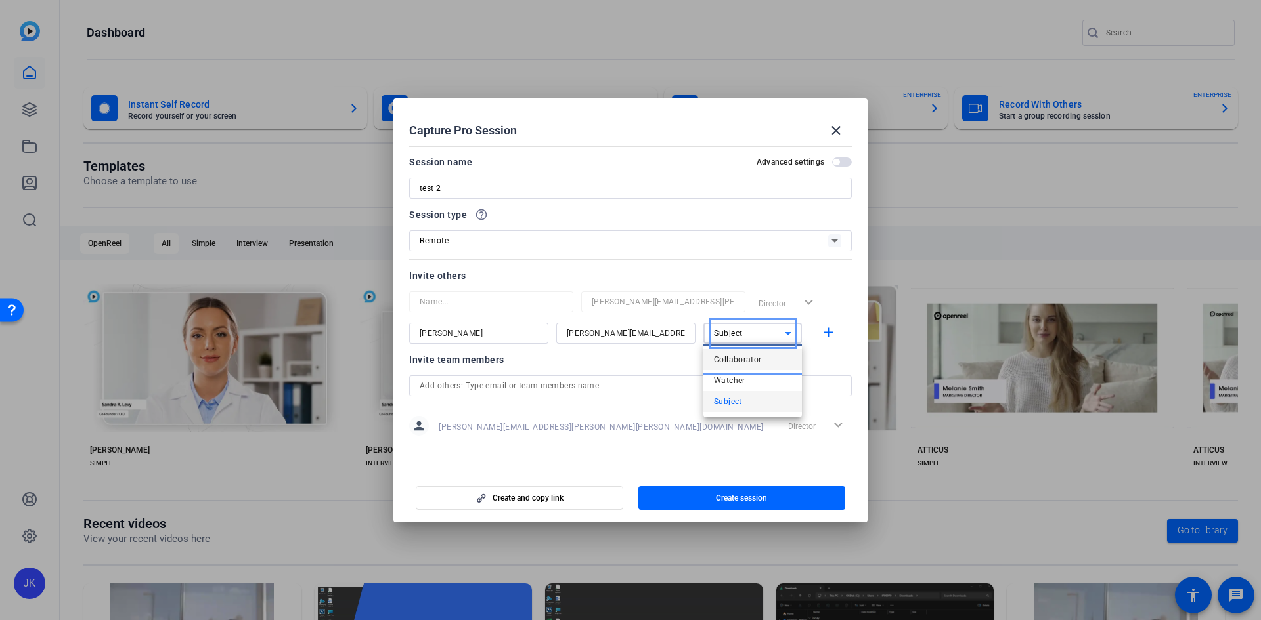
click at [752, 349] on mat-option "Collaborator" at bounding box center [752, 359] width 98 height 21
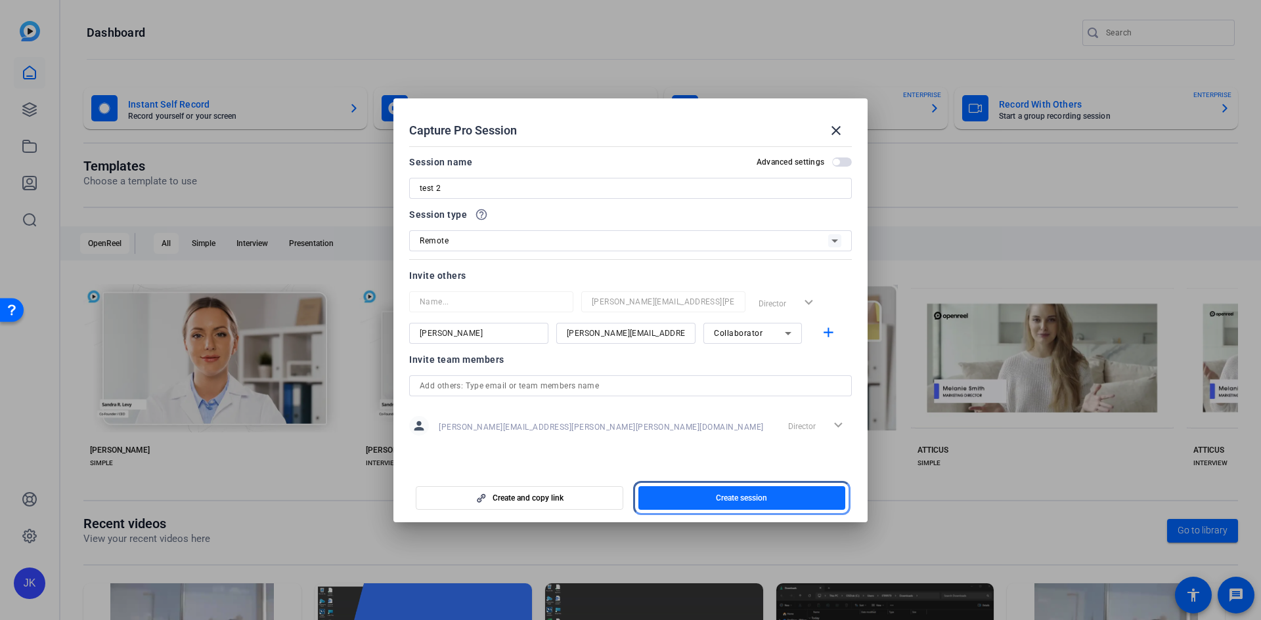
click at [761, 495] on span "Create session" at bounding box center [741, 498] width 51 height 11
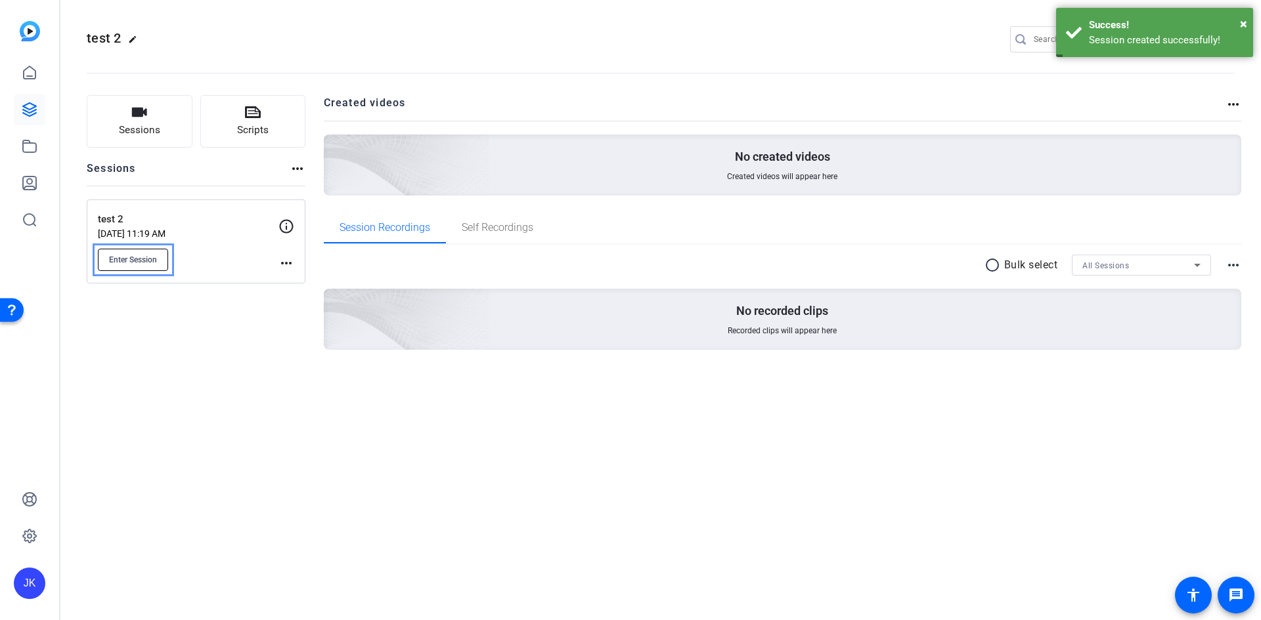
click at [129, 249] on button "Enter Session" at bounding box center [133, 260] width 70 height 22
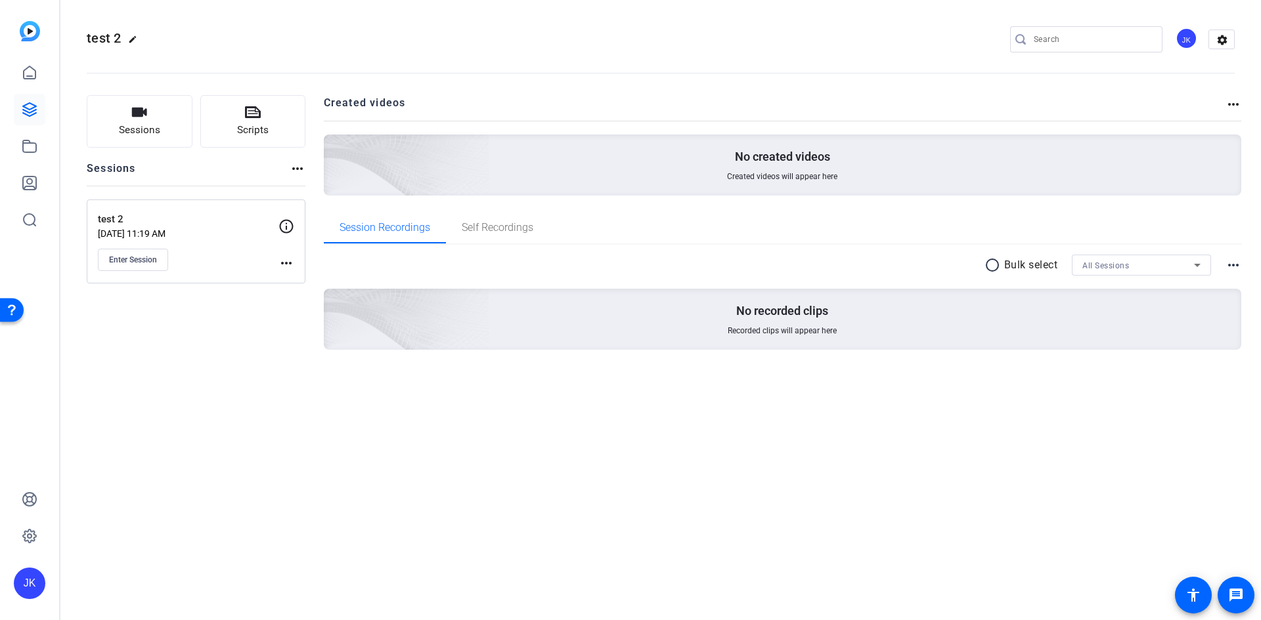
click at [227, 457] on div "test 2 edit JK settings Sessions Scripts Sessions more_horiz test 2 Aug 26, 202…" at bounding box center [660, 310] width 1200 height 620
click at [211, 208] on div "test 2 Aug 26, 2025 @ 11:19 AM Enter Session more_horiz" at bounding box center [196, 242] width 219 height 84
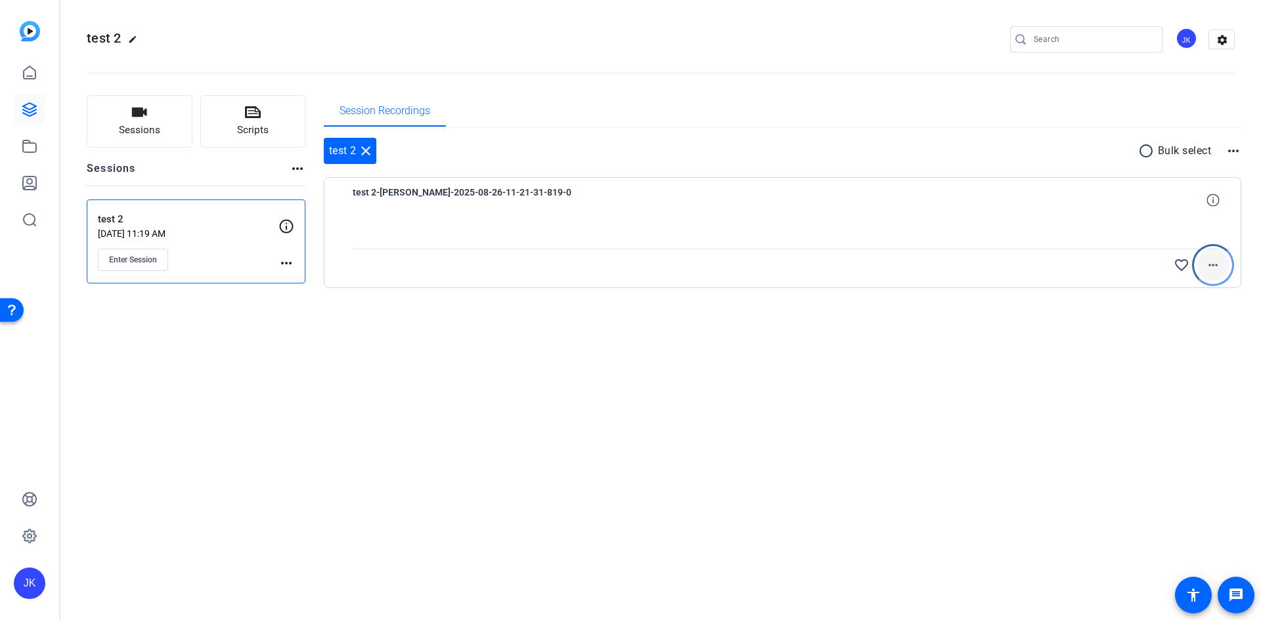
click at [1218, 267] on mat-icon "more_horiz" at bounding box center [1213, 265] width 16 height 16
click at [1074, 346] on div at bounding box center [630, 310] width 1261 height 620
click at [1213, 196] on icon at bounding box center [1212, 200] width 12 height 12
click at [1027, 223] on div at bounding box center [791, 232] width 876 height 33
click at [497, 196] on span "test 2-[PERSON_NAME]-2025-08-26-11-21-31-819-0" at bounding box center [474, 200] width 243 height 32
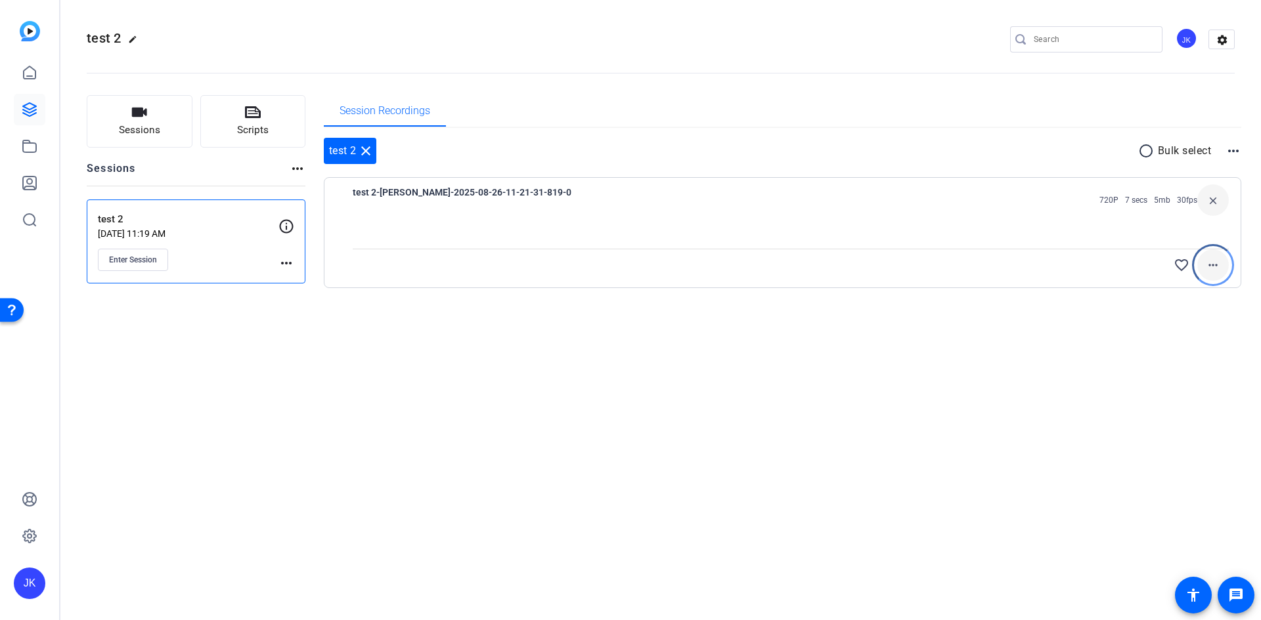
click at [1207, 267] on mat-icon "more_horiz" at bounding box center [1213, 265] width 16 height 16
click at [1190, 292] on span "Upload" at bounding box center [1191, 293] width 53 height 16
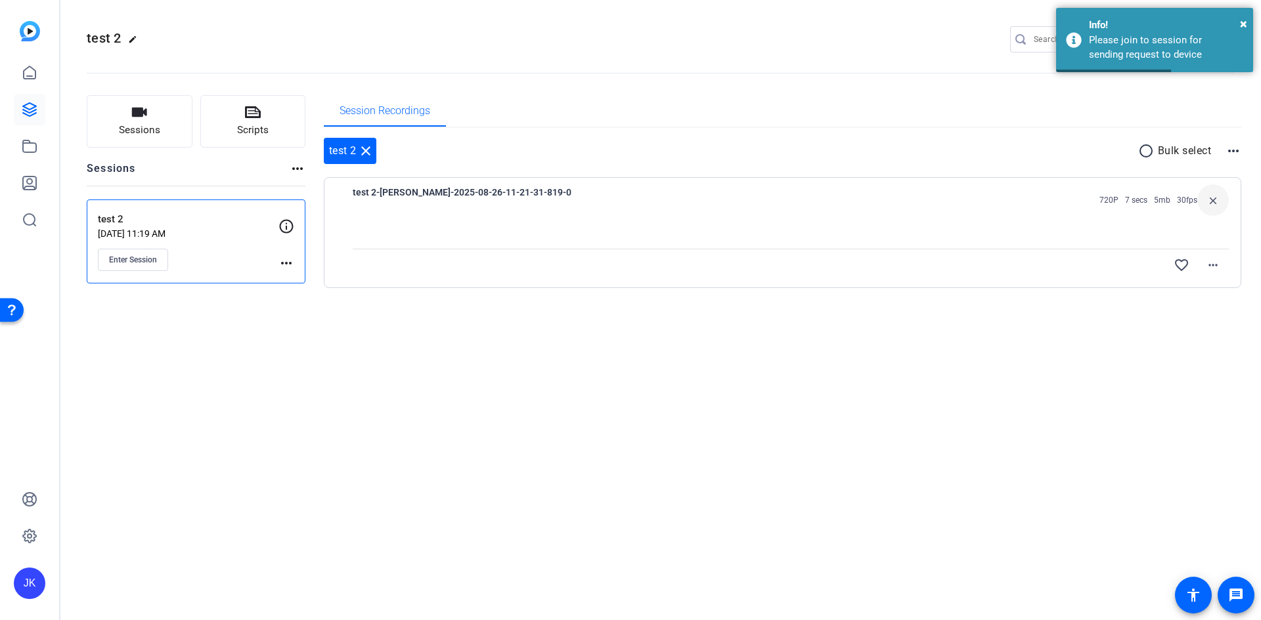
click at [1079, 393] on div "test 2 edit JK settings Sessions Scripts Sessions more_horiz test 2 Aug 26, 202…" at bounding box center [660, 310] width 1200 height 620
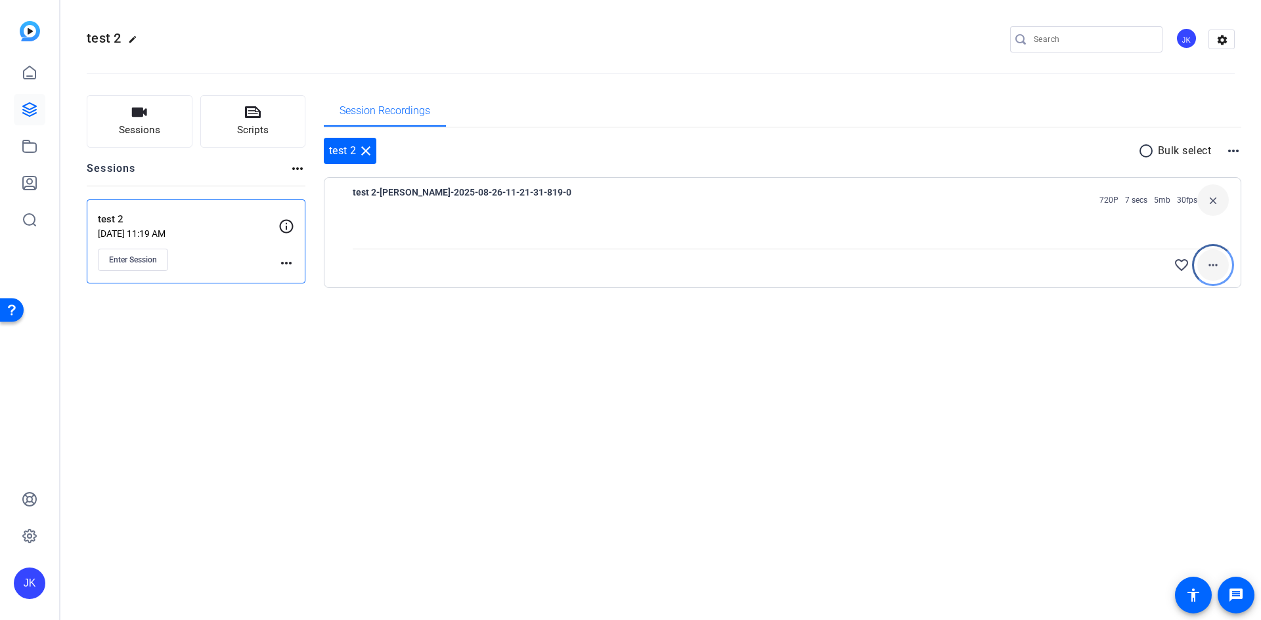
click at [1211, 269] on mat-icon "more_horiz" at bounding box center [1213, 265] width 16 height 16
click at [930, 366] on div at bounding box center [630, 310] width 1261 height 620
click at [883, 381] on div "test 2 edit JK settings Sessions Scripts Sessions more_horiz test 2 Aug 26, 202…" at bounding box center [660, 310] width 1200 height 620
click at [257, 132] on span "Scripts" at bounding box center [253, 130] width 32 height 15
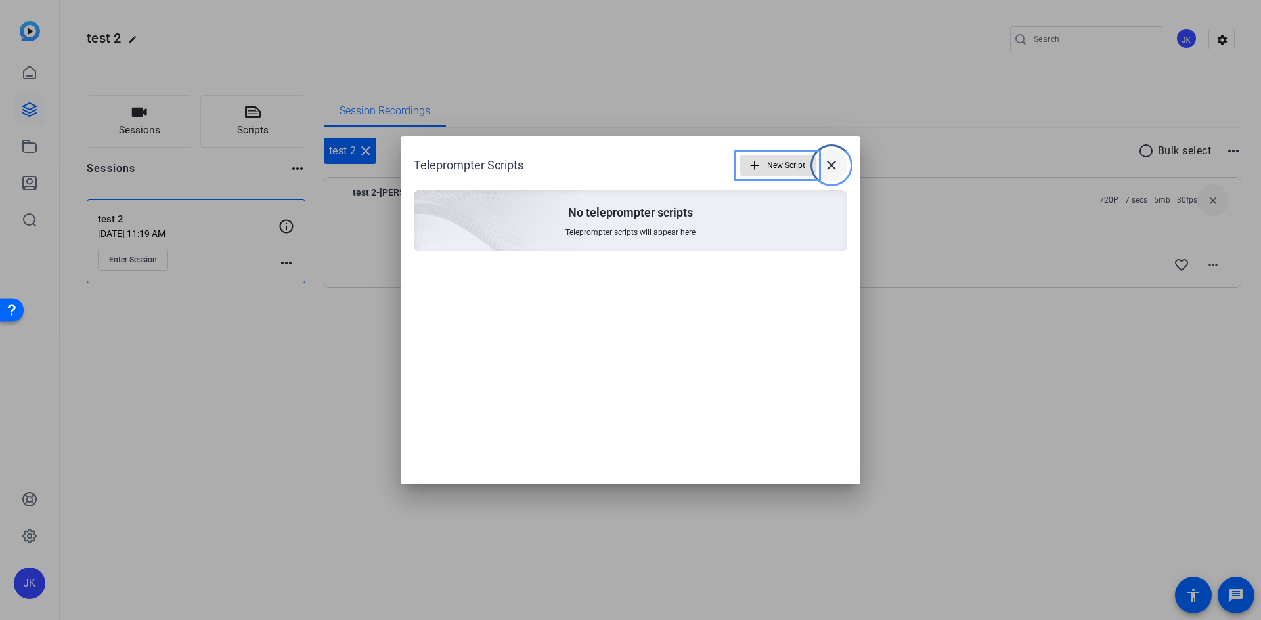
click at [827, 165] on mat-icon "close" at bounding box center [831, 166] width 16 height 16
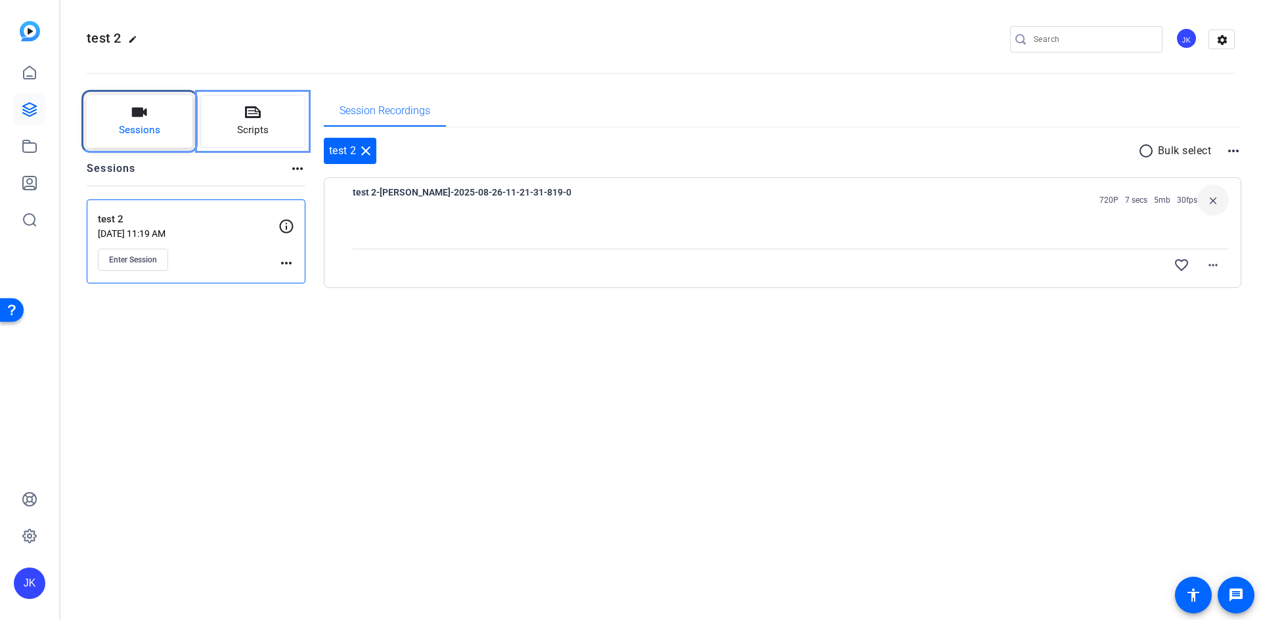
click at [156, 103] on button "Sessions" at bounding box center [140, 121] width 106 height 53
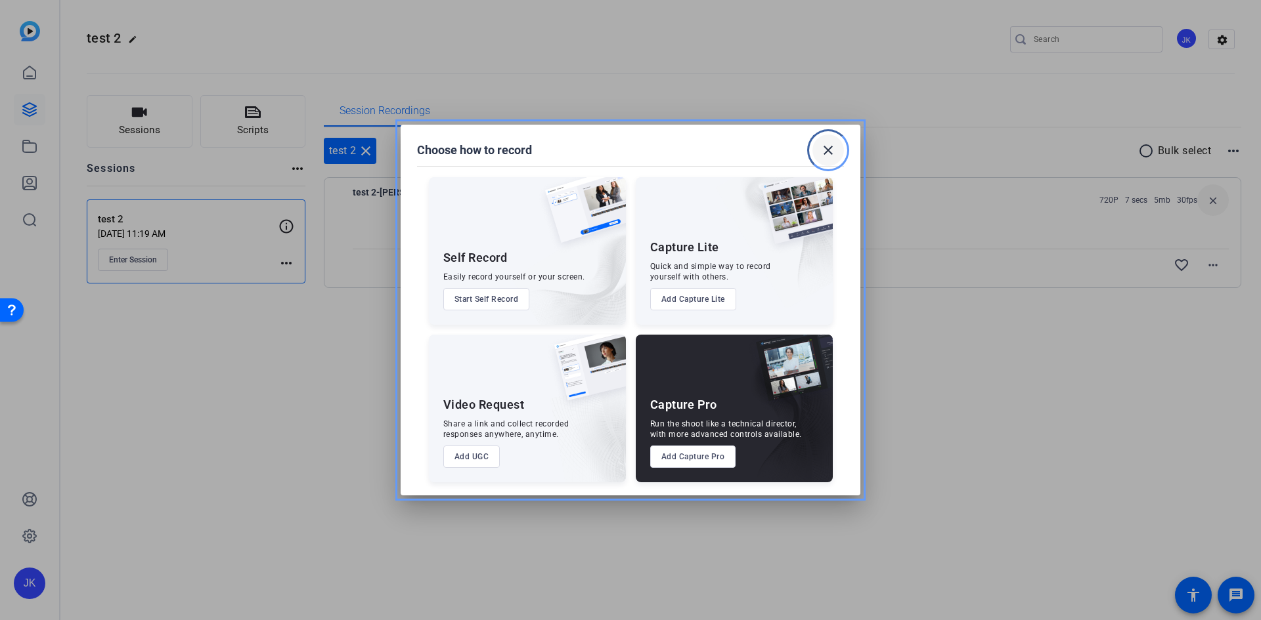
click at [824, 155] on mat-icon "close" at bounding box center [828, 150] width 16 height 16
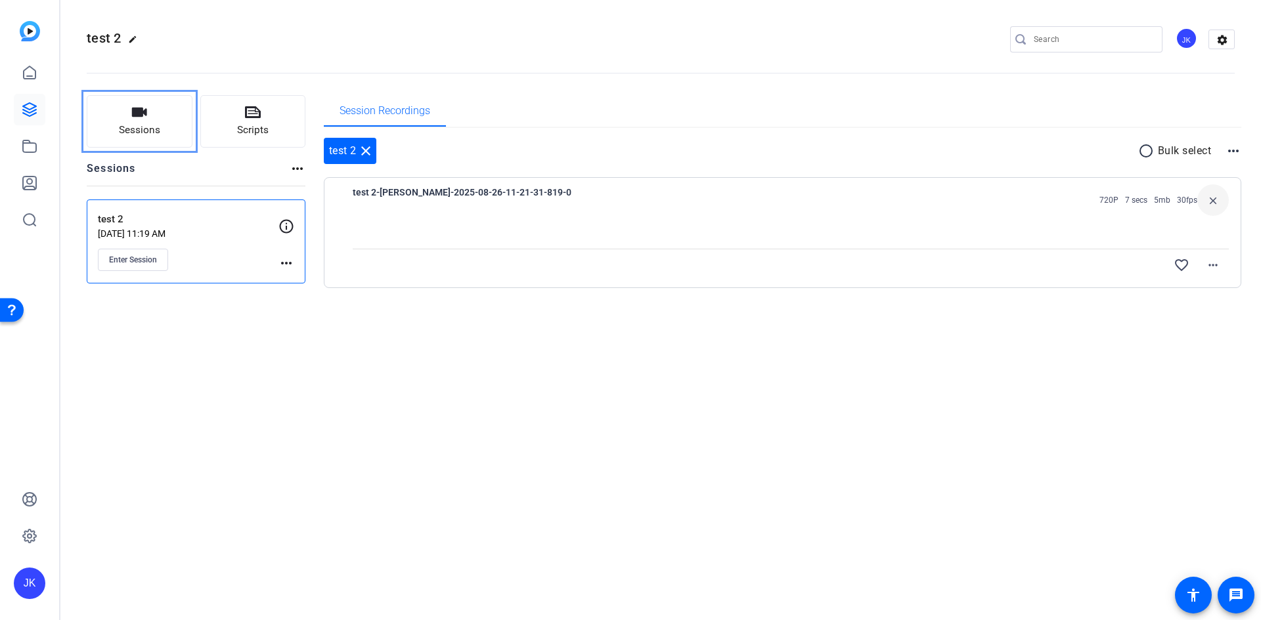
click at [509, 182] on div "test 2-chris Apaliski-2025-08-26-11-21-31-819-0 720P 7 secs 5mb 30fps close fav…" at bounding box center [783, 232] width 918 height 111
drag, startPoint x: 525, startPoint y: 198, endPoint x: 835, endPoint y: 183, distance: 310.9
click at [523, 199] on span "test 2-[PERSON_NAME]-2025-08-26-11-21-31-819-0" at bounding box center [474, 200] width 243 height 32
click at [1209, 267] on mat-icon "more_horiz" at bounding box center [1213, 265] width 16 height 16
click at [972, 356] on div at bounding box center [630, 310] width 1261 height 620
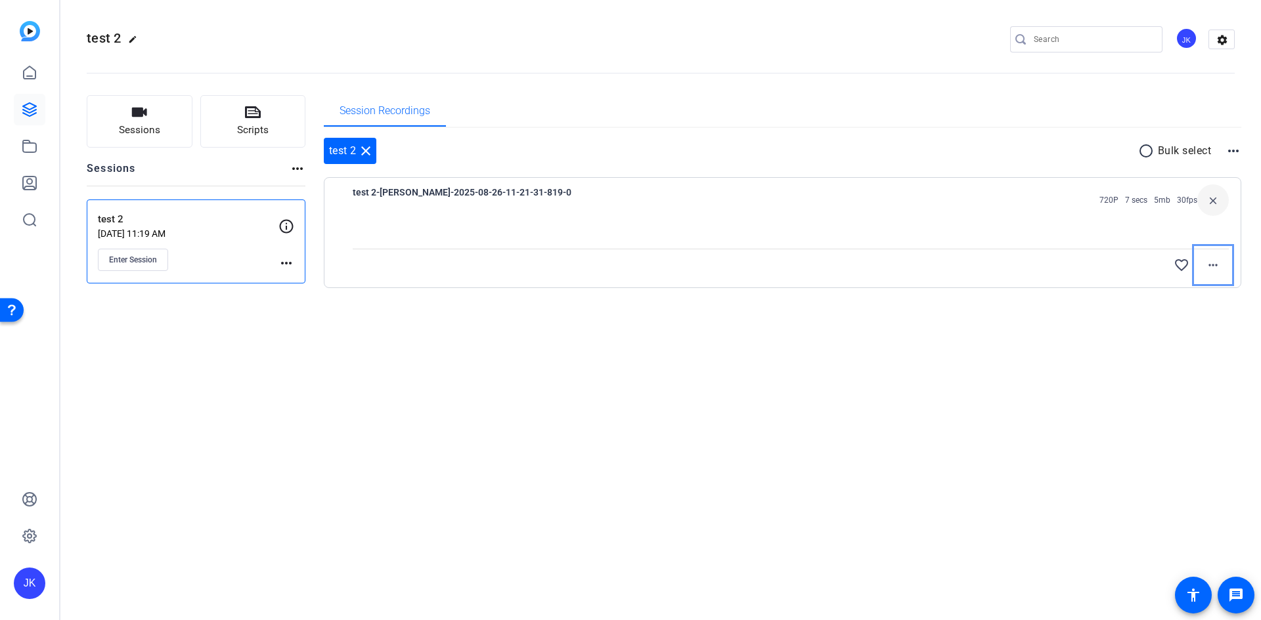
click at [202, 247] on div "test 2 Aug 26, 2025 @ 11:19 AM Enter Session" at bounding box center [188, 241] width 181 height 59
click at [292, 267] on mat-icon "more_horiz" at bounding box center [286, 263] width 16 height 16
click at [304, 276] on span "Edit Session" at bounding box center [319, 282] width 60 height 16
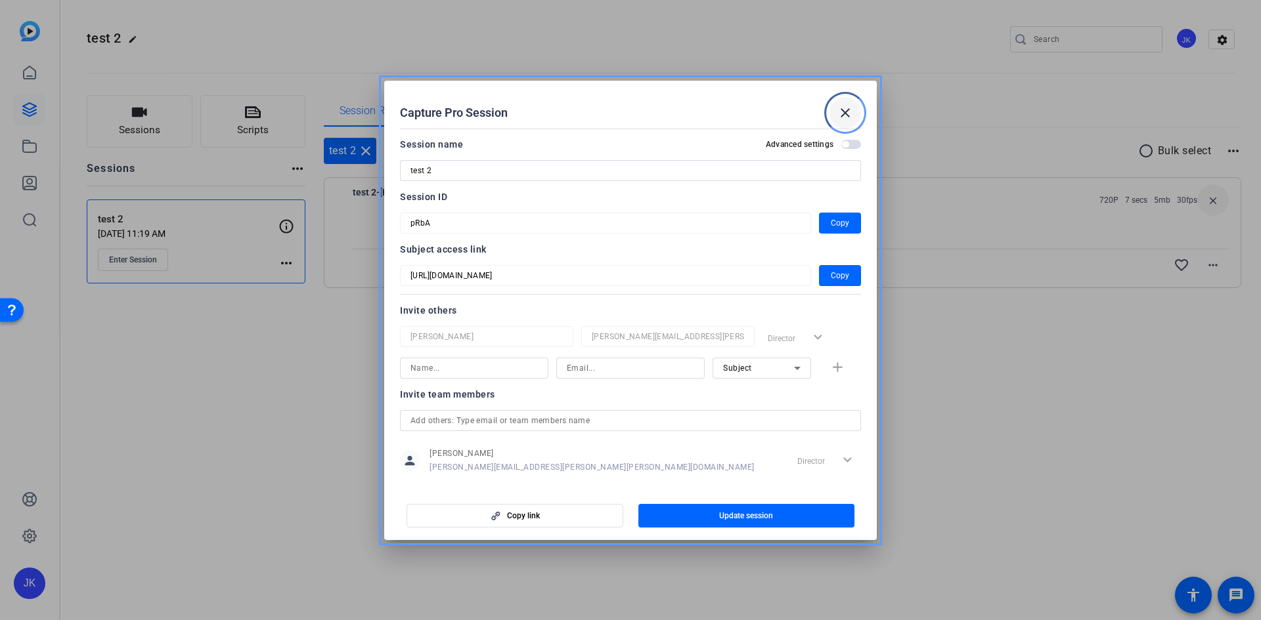
click at [847, 118] on mat-icon "close" at bounding box center [845, 113] width 16 height 16
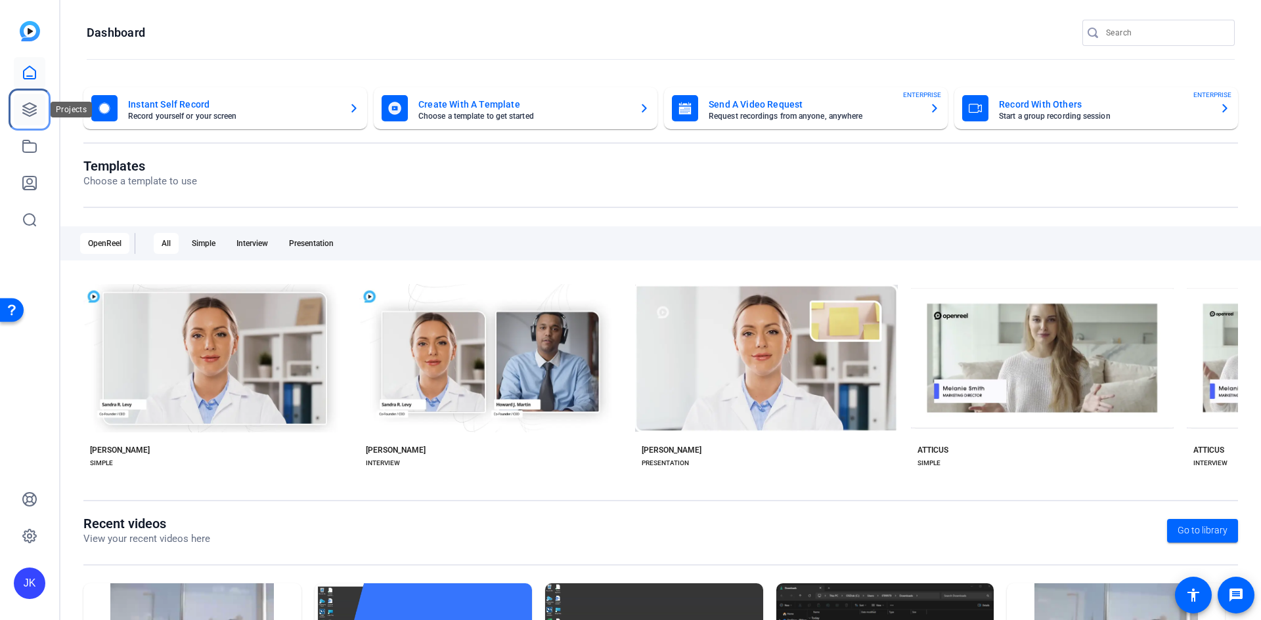
click at [26, 108] on icon at bounding box center [29, 109] width 13 height 13
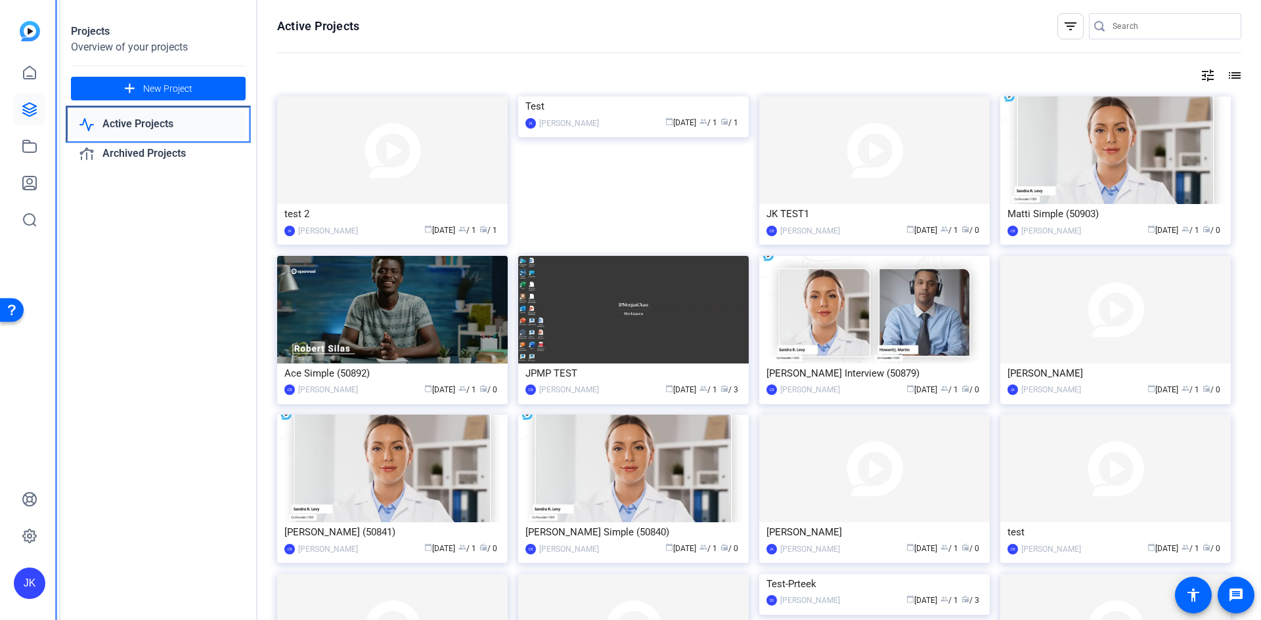
click at [138, 121] on link "Active Projects" at bounding box center [158, 124] width 175 height 27
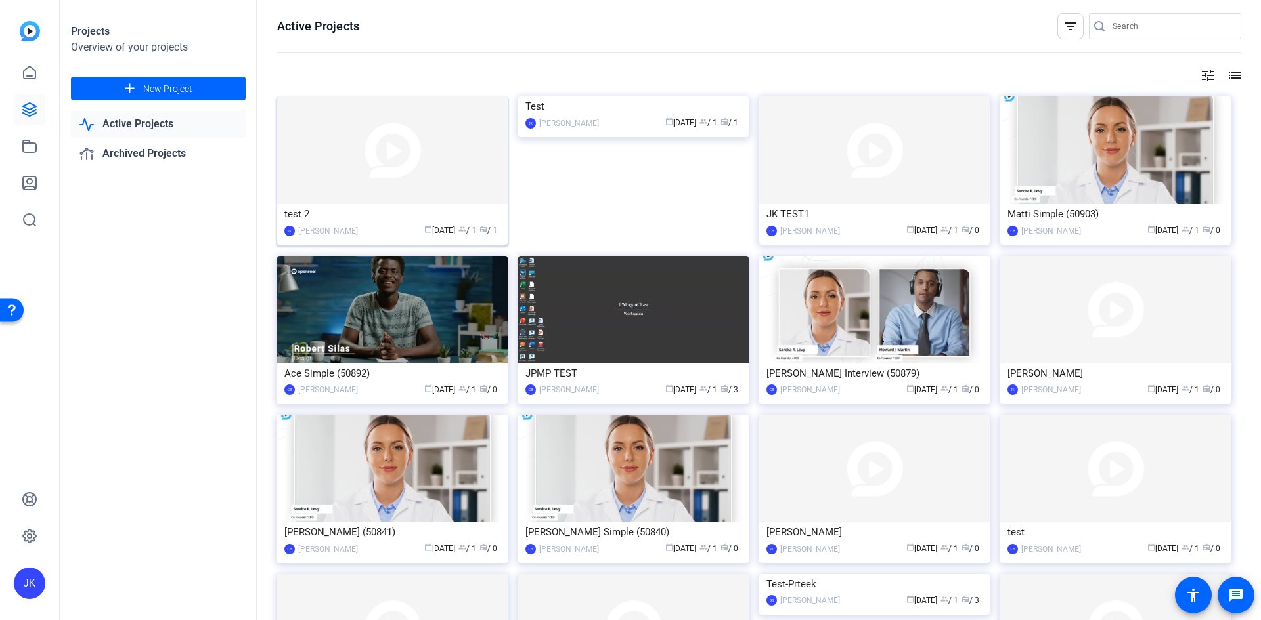
click at [467, 165] on img at bounding box center [392, 151] width 230 height 108
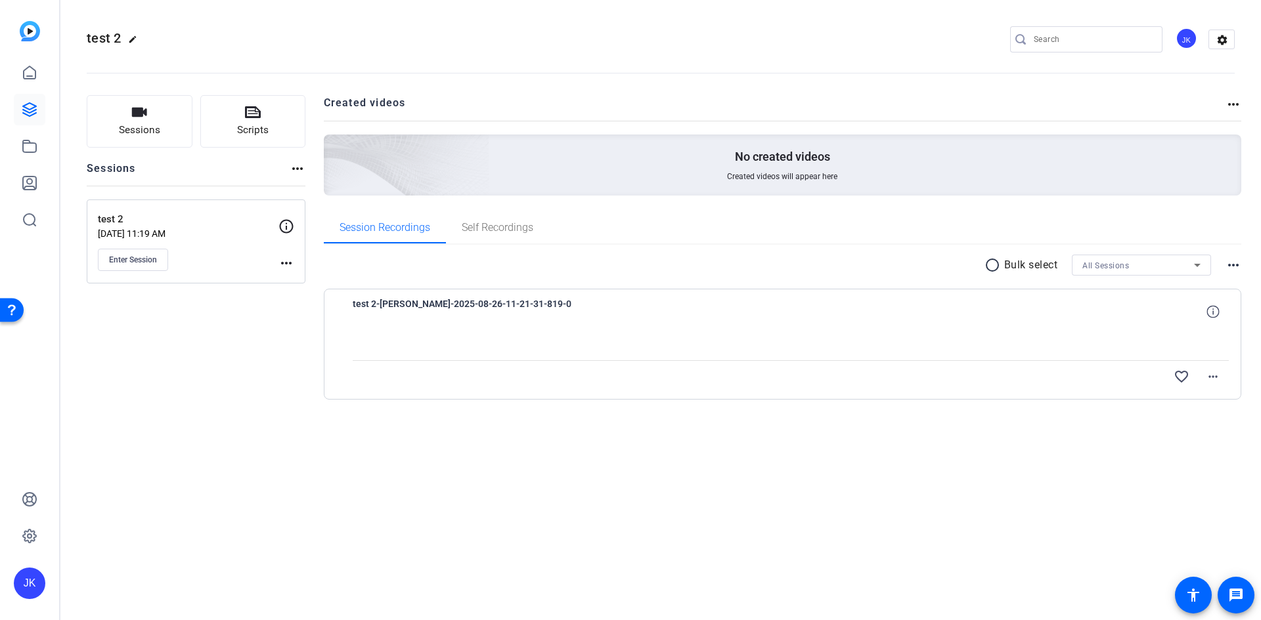
click at [611, 343] on div at bounding box center [791, 344] width 876 height 33
click at [1214, 368] on span at bounding box center [1213, 377] width 32 height 32
click at [1177, 402] on span "Upload" at bounding box center [1191, 405] width 53 height 16
click at [142, 252] on button "Enter Session" at bounding box center [133, 260] width 70 height 22
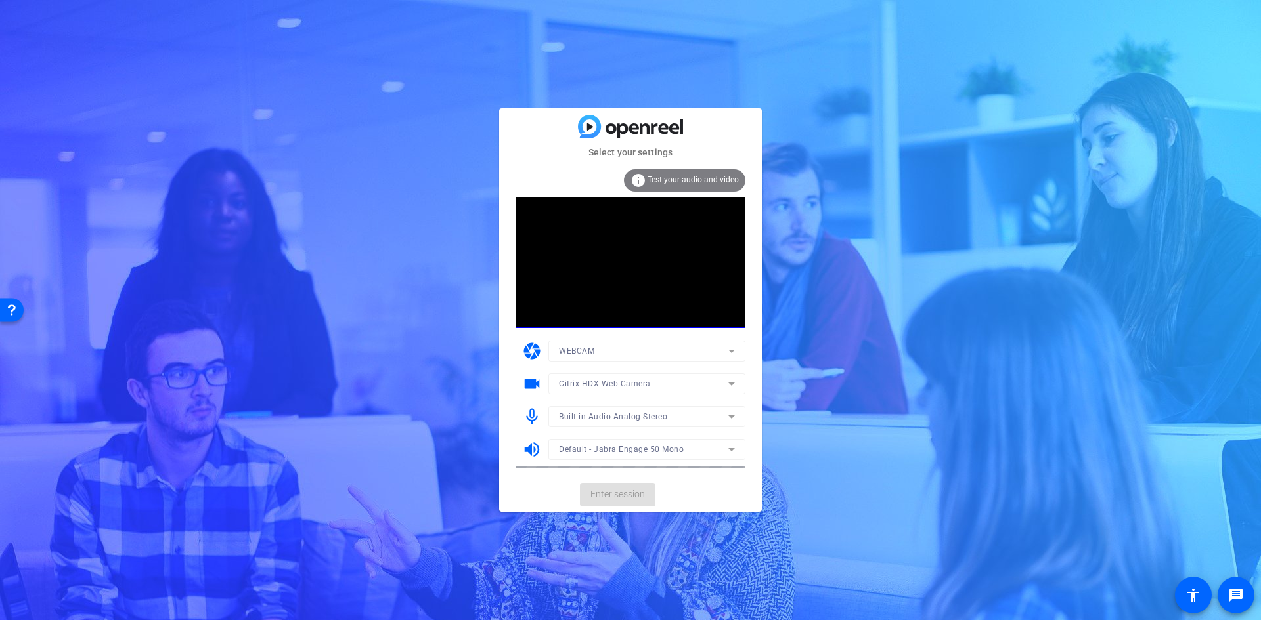
click at [688, 173] on div "info Test your audio and video" at bounding box center [684, 180] width 121 height 22
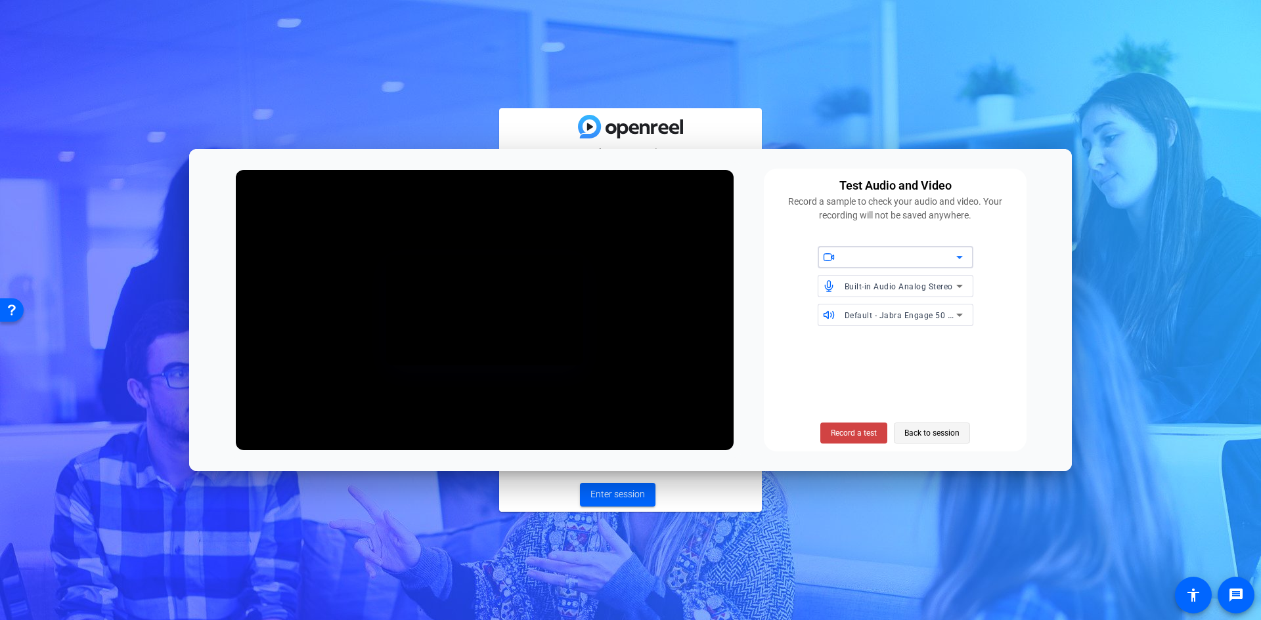
click at [923, 431] on span "Back to session" at bounding box center [931, 433] width 55 height 25
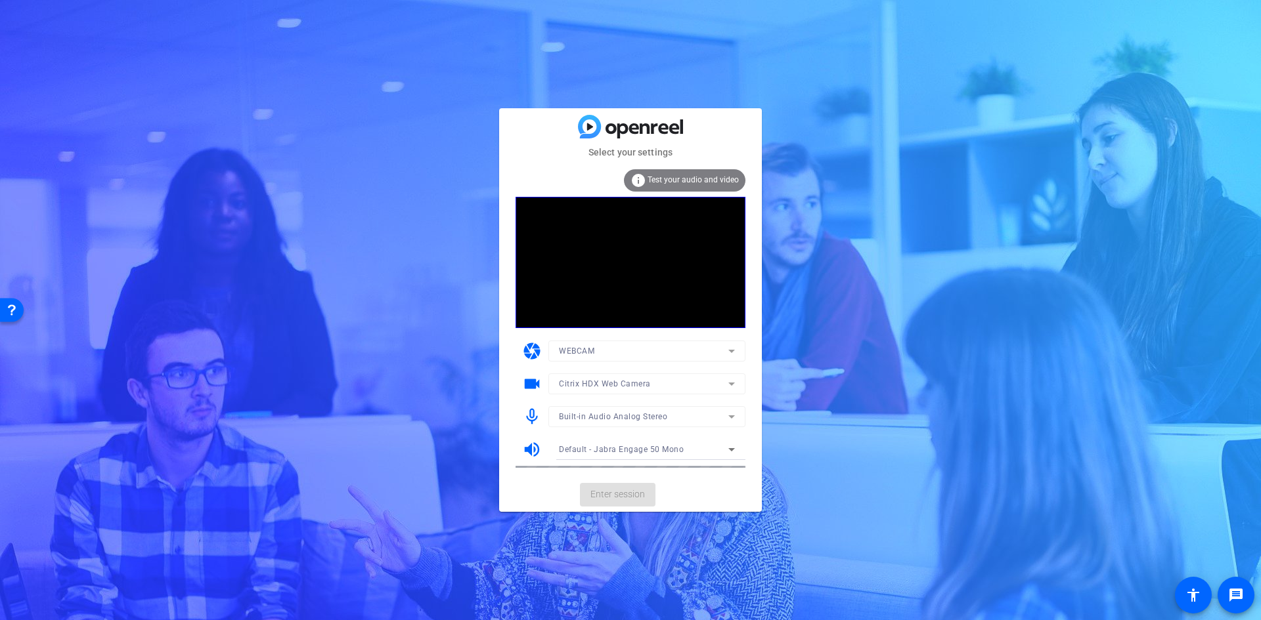
click at [634, 490] on mat-card-actions "Enter session" at bounding box center [630, 495] width 263 height 34
click at [635, 494] on span "Enter session" at bounding box center [617, 495] width 54 height 14
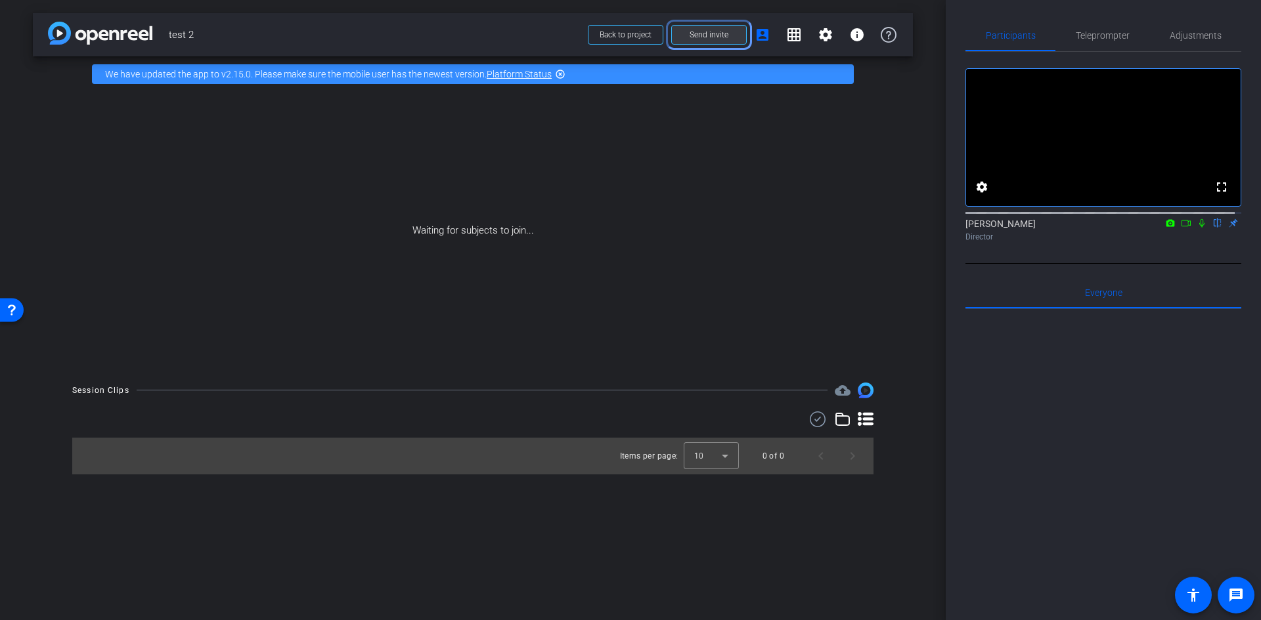
click at [706, 32] on span "Send invite" at bounding box center [708, 35] width 39 height 11
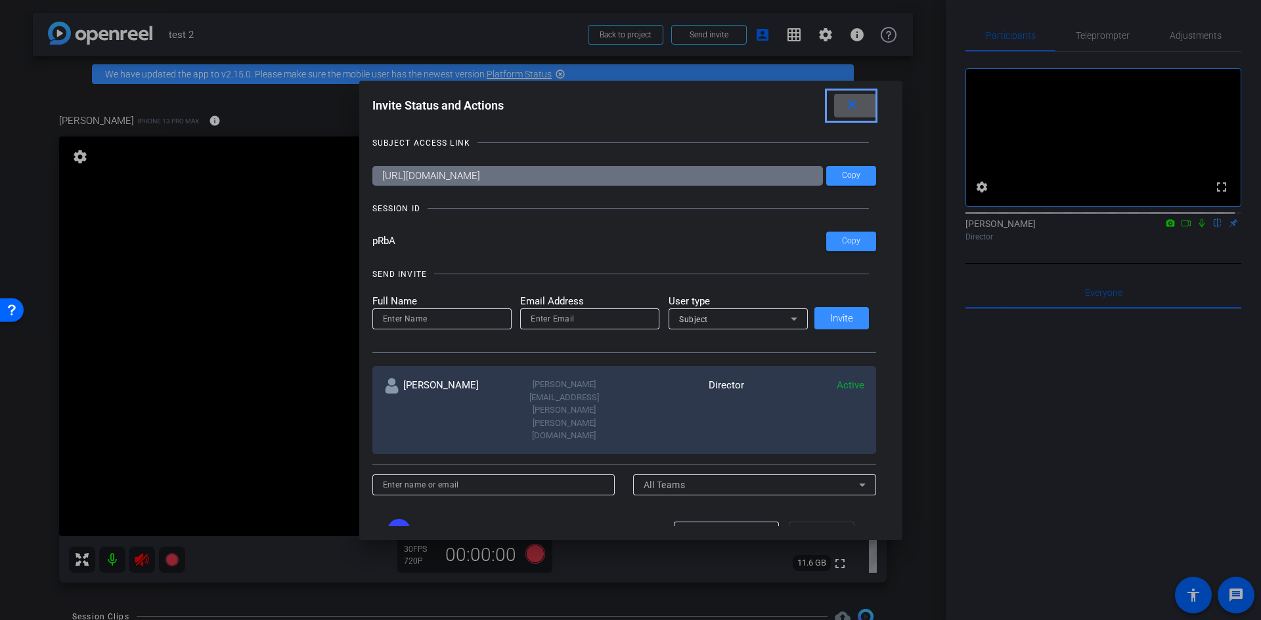
click at [852, 95] on span at bounding box center [855, 106] width 42 height 32
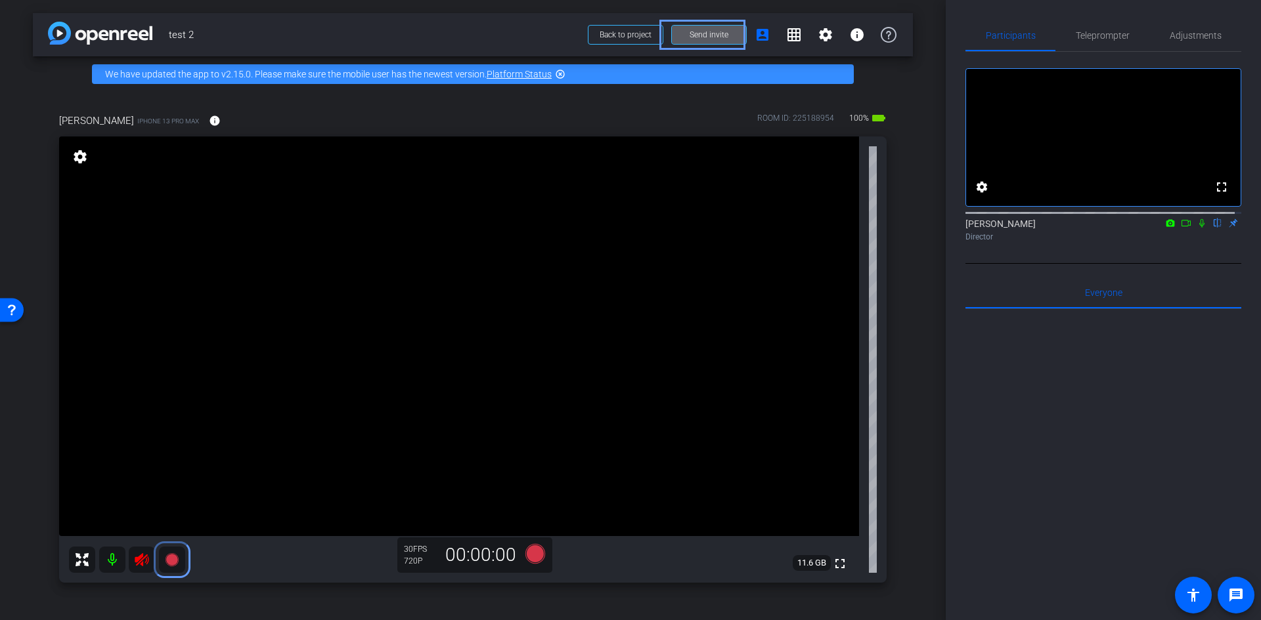
click at [171, 560] on icon at bounding box center [171, 559] width 13 height 13
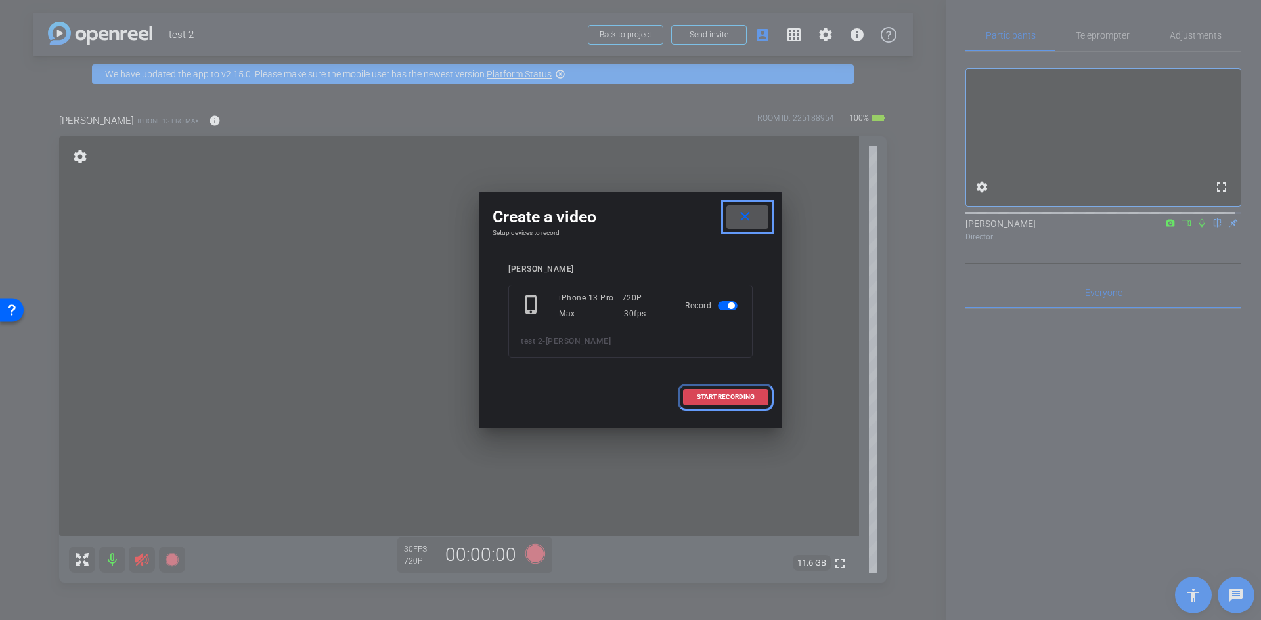
click at [734, 395] on span "START RECORDING" at bounding box center [726, 397] width 58 height 7
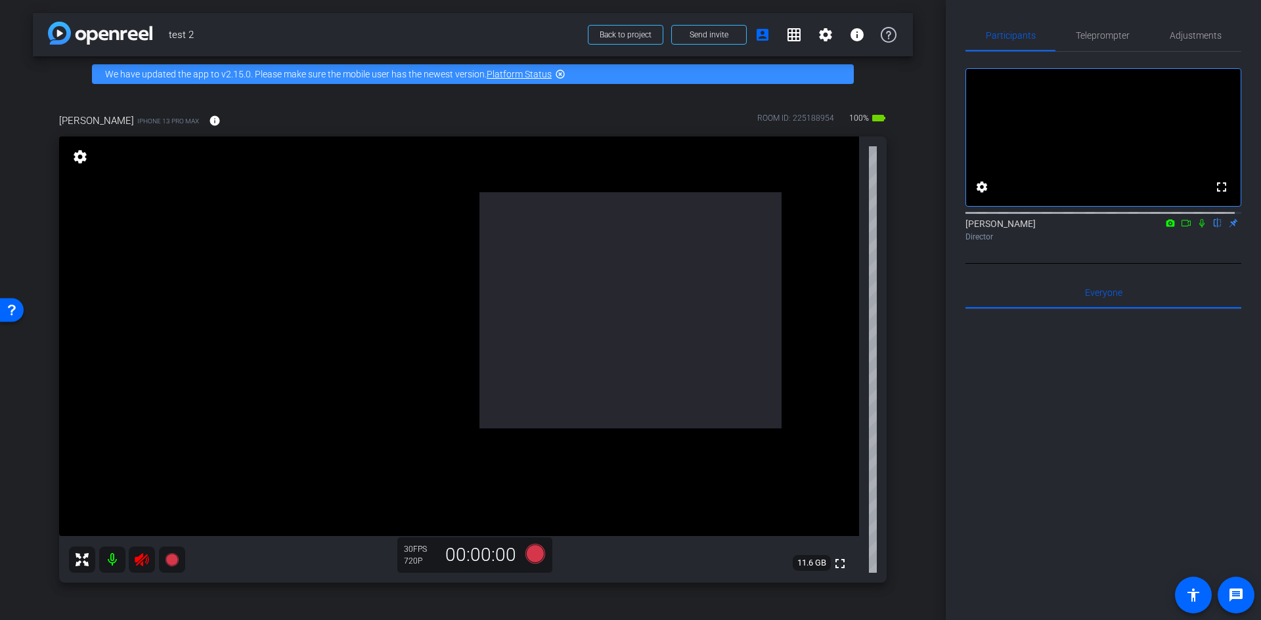
click at [729, 383] on span "START RECORDING" at bounding box center [706, 380] width 46 height 5
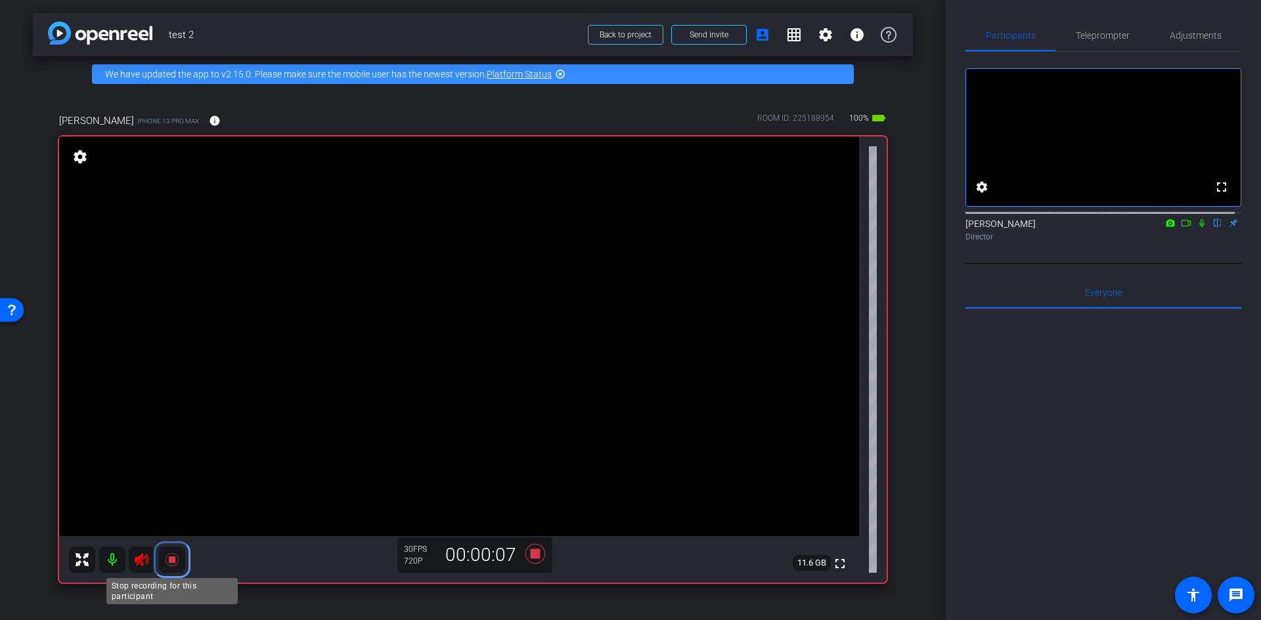
click at [169, 559] on icon at bounding box center [171, 559] width 13 height 13
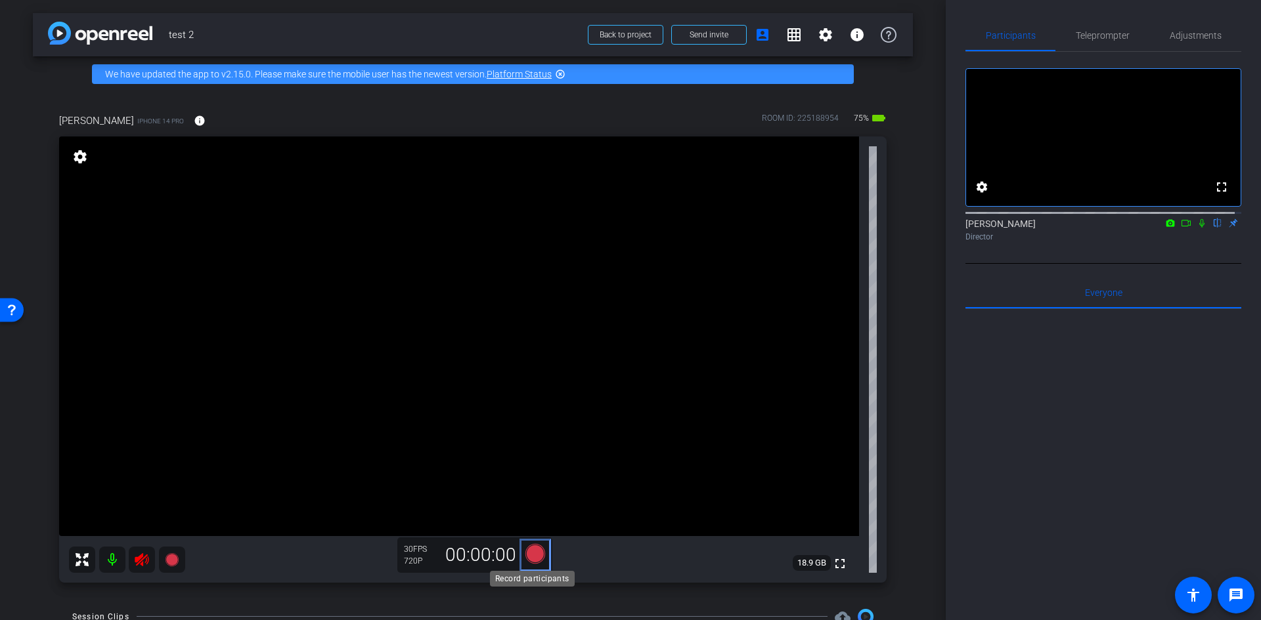
click at [534, 559] on icon at bounding box center [535, 554] width 20 height 20
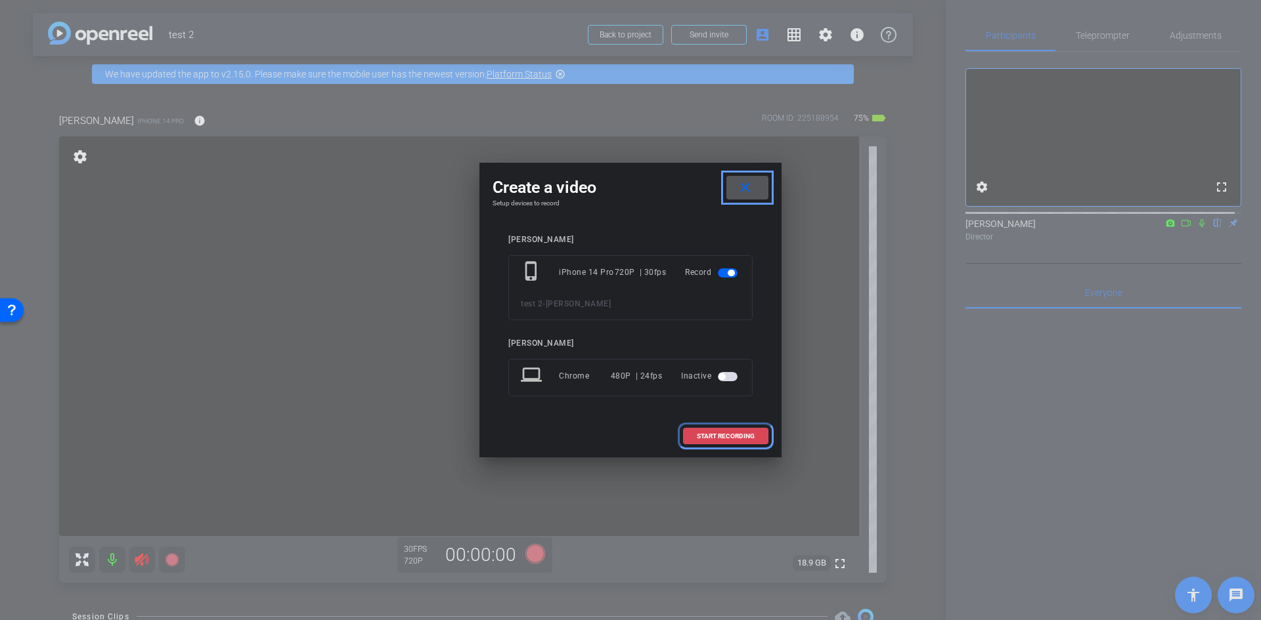
click at [708, 437] on span "START RECORDING" at bounding box center [726, 436] width 58 height 7
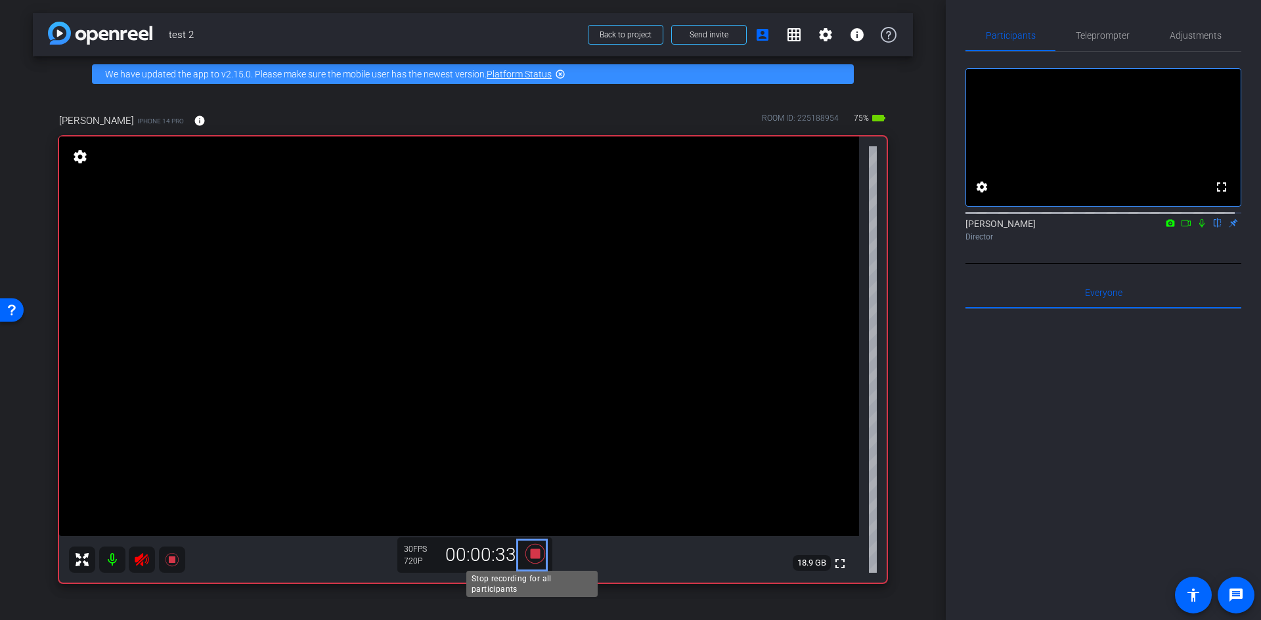
click at [536, 548] on icon "Color" at bounding box center [535, 554] width 32 height 24
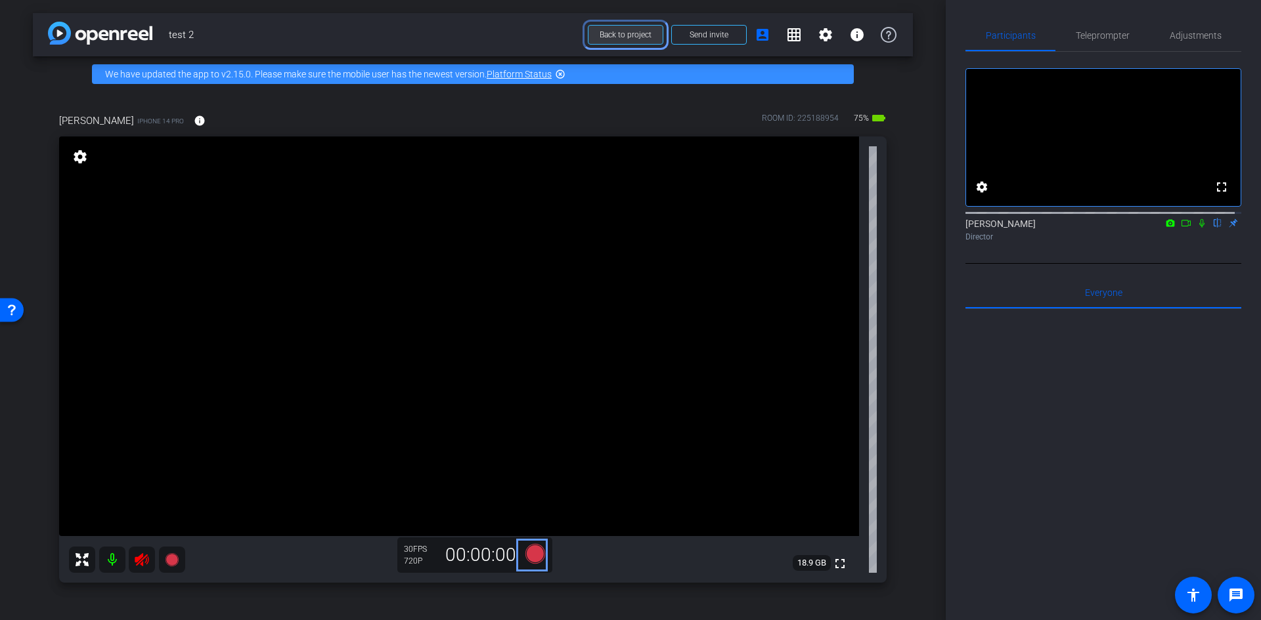
click at [622, 33] on span "Back to project" at bounding box center [625, 34] width 52 height 9
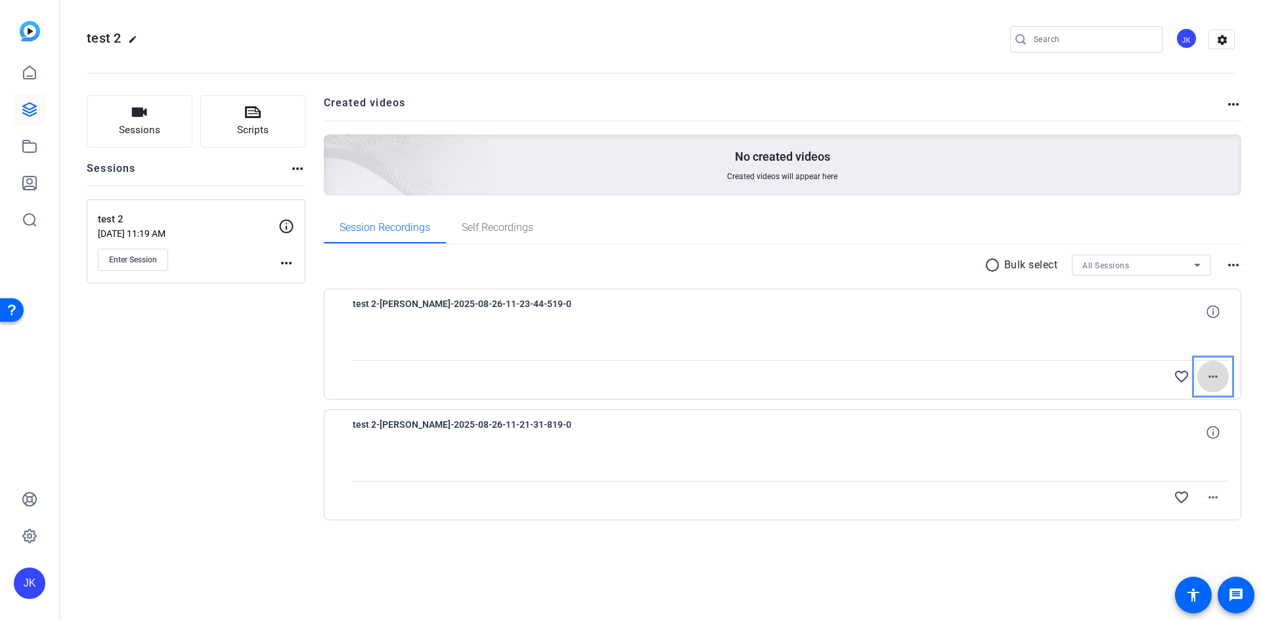
click at [1203, 374] on span at bounding box center [1213, 377] width 32 height 32
click at [946, 485] on div at bounding box center [630, 310] width 1261 height 620
click at [1213, 499] on mat-icon "more_horiz" at bounding box center [1213, 498] width 16 height 16
click at [1210, 431] on div at bounding box center [630, 310] width 1261 height 620
click at [1215, 435] on icon at bounding box center [1212, 432] width 12 height 12
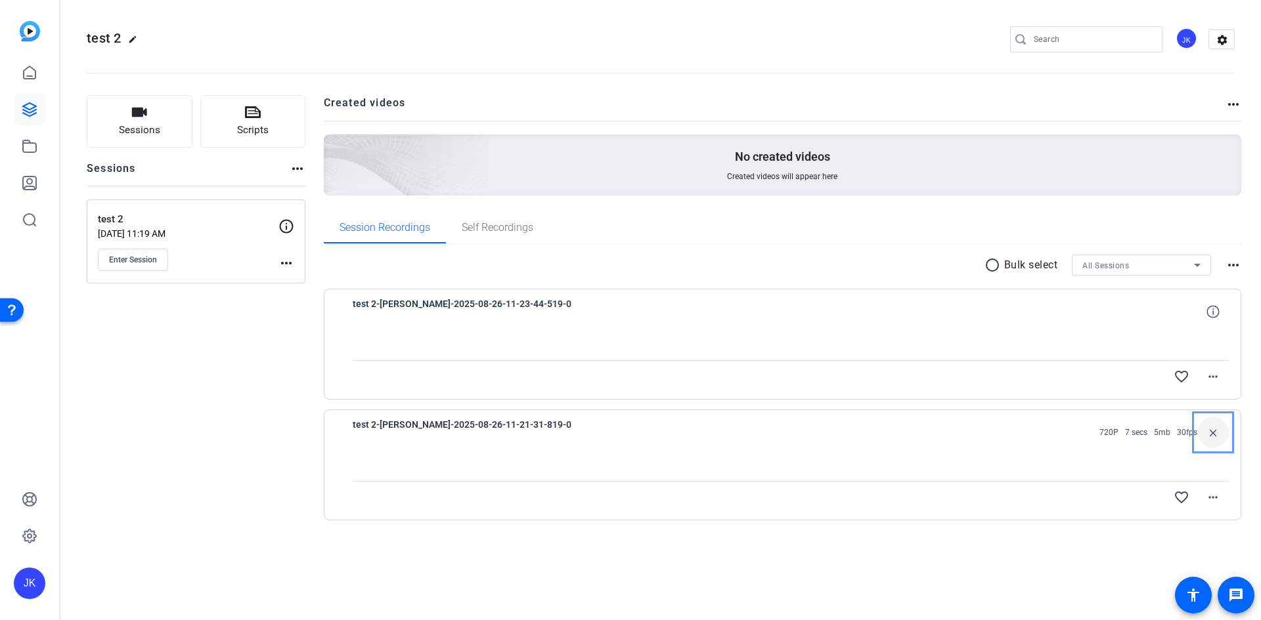
click at [1112, 431] on span "720P" at bounding box center [1108, 432] width 19 height 11
click at [1212, 310] on icon at bounding box center [1212, 311] width 12 height 12
click at [517, 328] on div at bounding box center [791, 344] width 876 height 33
click at [984, 266] on mat-icon "radio_button_unchecked" at bounding box center [994, 265] width 20 height 16
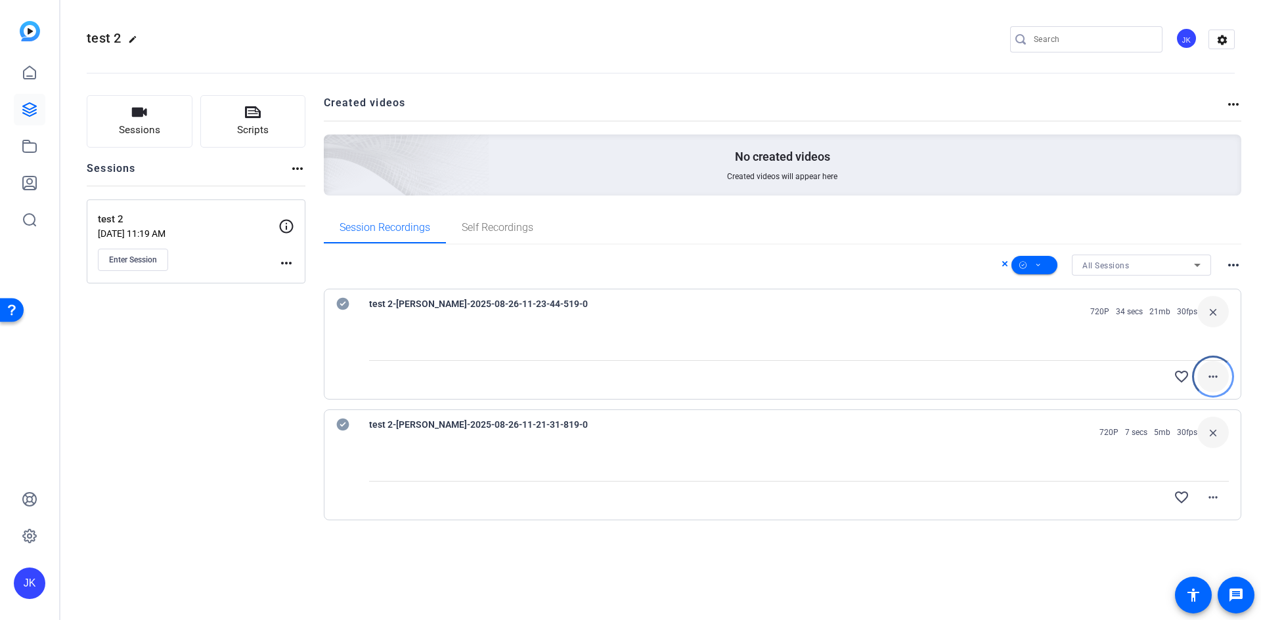
click at [1219, 379] on mat-icon "more_horiz" at bounding box center [1213, 377] width 16 height 16
click at [994, 380] on div at bounding box center [630, 310] width 1261 height 620
click at [1234, 265] on mat-icon "more_horiz" at bounding box center [1233, 265] width 16 height 16
click at [1210, 286] on span "View Archived Clips" at bounding box center [1193, 282] width 74 height 16
